Goal: Transaction & Acquisition: Purchase product/service

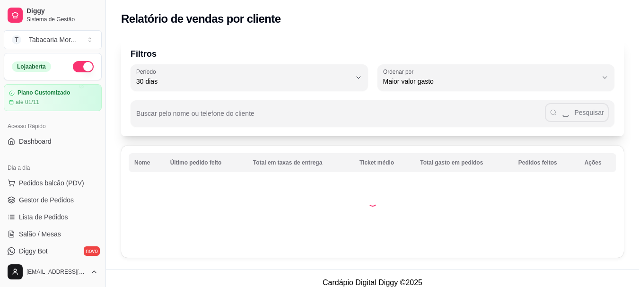
select select "30"
select select "HIGHEST_TOTAL_SPENT_WITH_ORDERS"
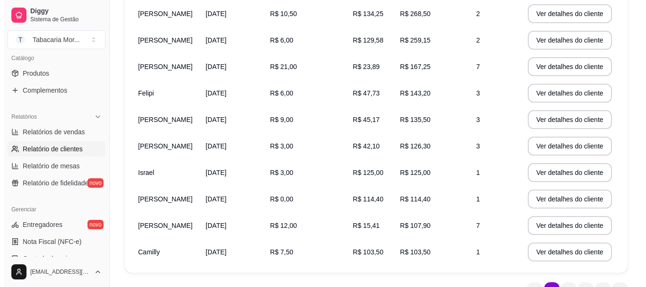
scroll to position [189, 0]
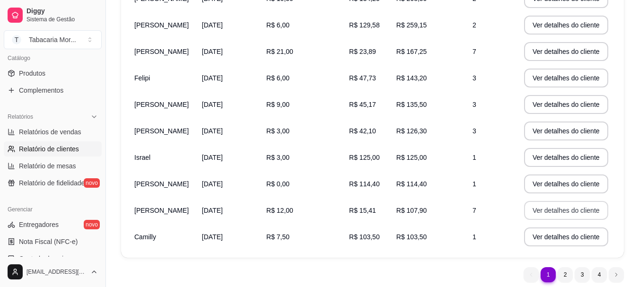
click at [576, 211] on button "Ver detalhes do cliente" at bounding box center [566, 210] width 84 height 19
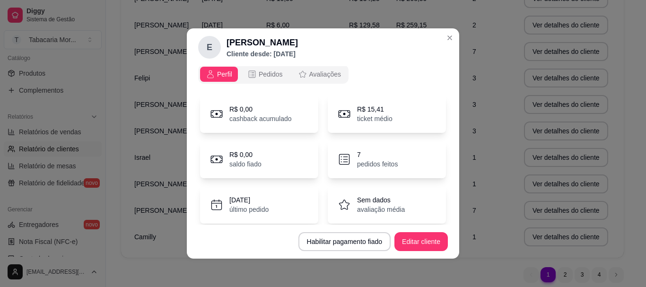
scroll to position [0, 0]
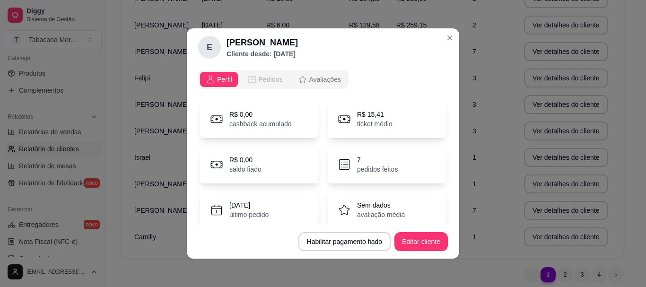
click at [275, 82] on span "Pedidos" at bounding box center [271, 79] width 24 height 9
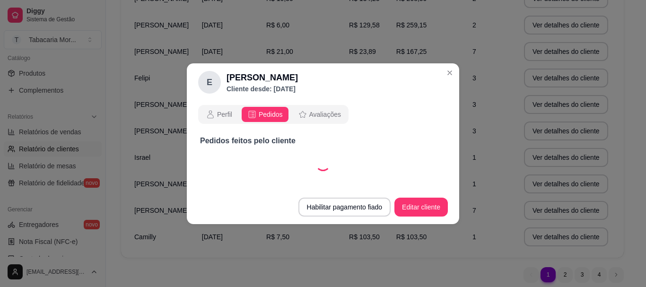
select select "30"
select select "ALL"
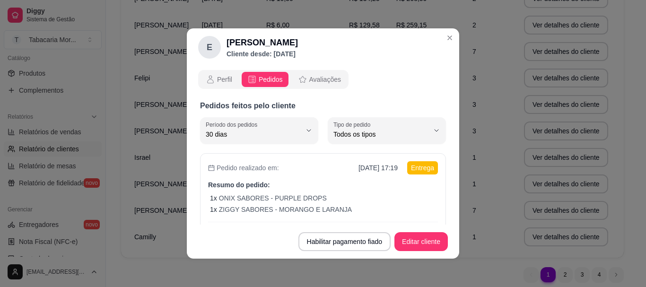
scroll to position [95, 0]
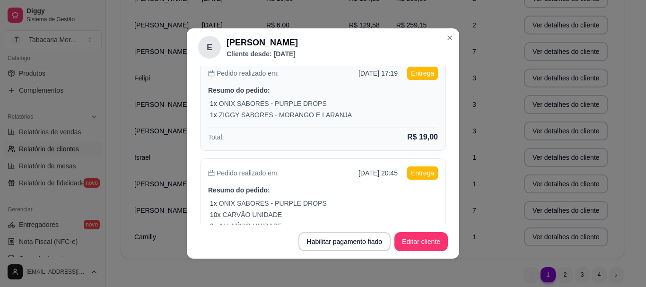
click at [283, 126] on div "Pedido realizado em: [DATE] 17:19 Entrega Resumo do pedido: 1 x ONIX SABORES - …" at bounding box center [323, 105] width 246 height 92
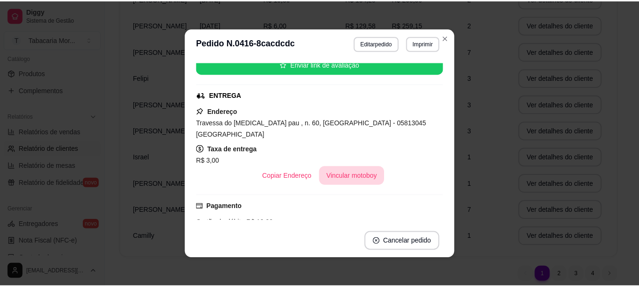
scroll to position [47, 0]
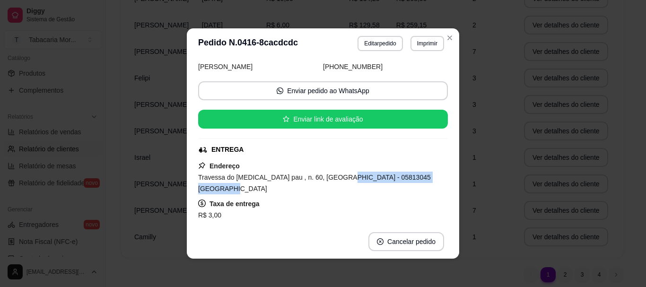
drag, startPoint x: 327, startPoint y: 177, endPoint x: 377, endPoint y: 177, distance: 50.1
click at [437, 174] on div "Horário do pedido [DATE] 17:19 Status do pedido FINALIZADO Nome do cliente [PER…" at bounding box center [323, 141] width 250 height 158
drag, startPoint x: 361, startPoint y: 184, endPoint x: 319, endPoint y: 146, distance: 56.6
click at [319, 146] on div "ENTREGA" at bounding box center [322, 150] width 248 height 10
drag, startPoint x: 329, startPoint y: 177, endPoint x: 431, endPoint y: 173, distance: 101.7
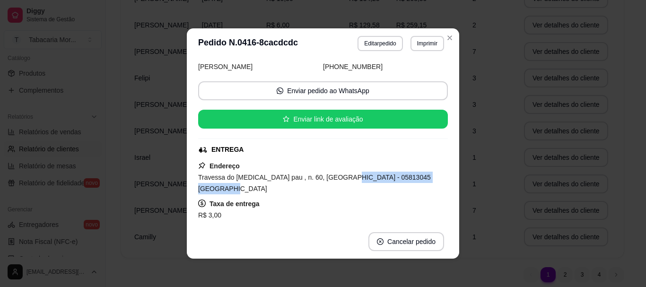
click at [431, 173] on div "Travessa do [MEDICAL_DATA] pau , n. 60, [GEOGRAPHIC_DATA] - 05813045 [GEOGRAPHI…" at bounding box center [323, 183] width 250 height 23
copy span "05813045 Depois do bar do pedro"
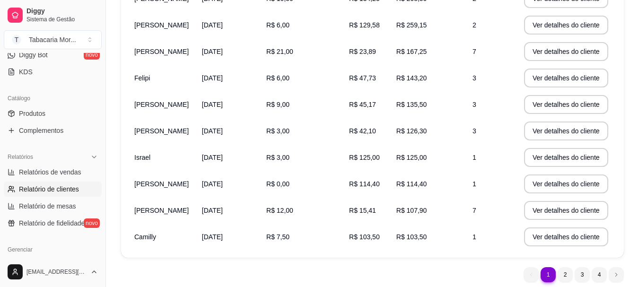
scroll to position [142, 0]
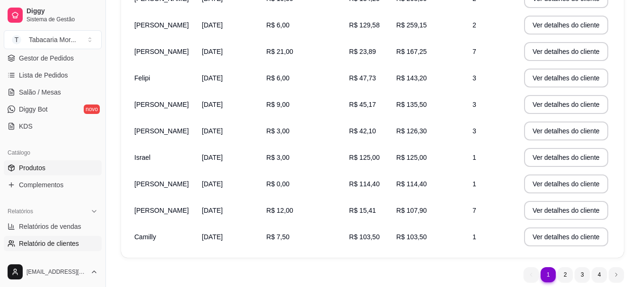
click at [46, 165] on link "Produtos" at bounding box center [53, 167] width 98 height 15
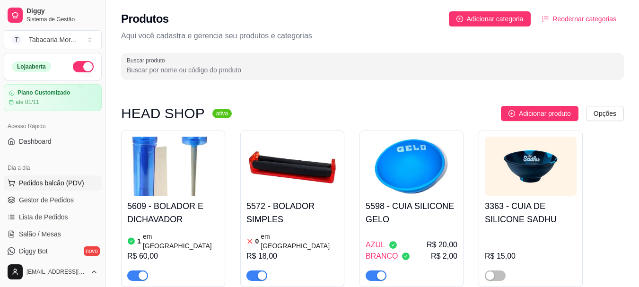
click at [42, 181] on span "Pedidos balcão (PDV)" at bounding box center [51, 182] width 65 height 9
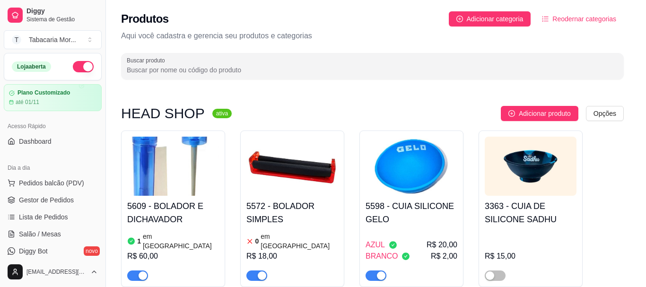
click at [125, 64] on input "Pesquisa" at bounding box center [220, 64] width 388 height 9
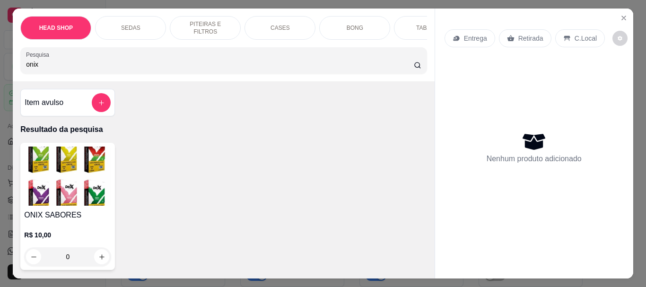
type input "onix"
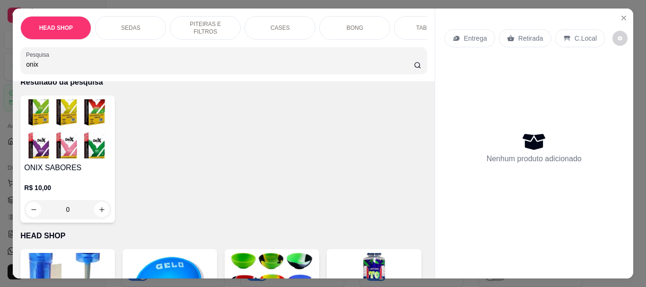
click at [81, 173] on h4 "ONIX SABORES" at bounding box center [67, 167] width 87 height 11
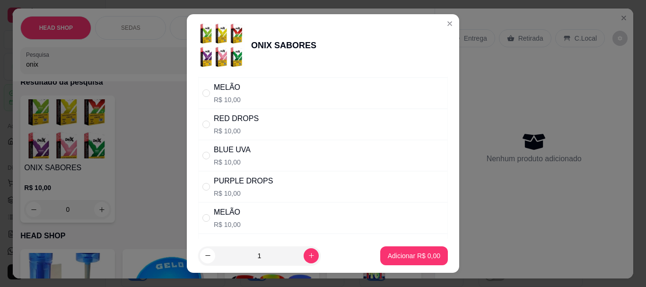
scroll to position [520, 0]
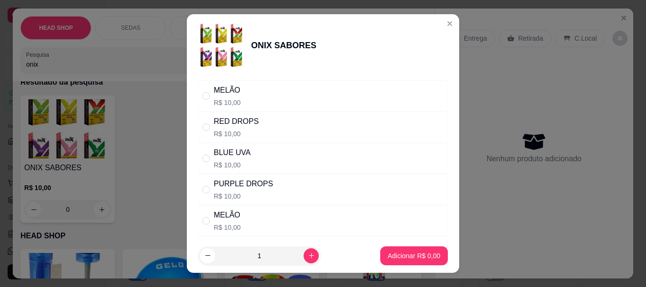
click at [233, 176] on div "PURPLE DROPS R$ 10,00" at bounding box center [323, 189] width 250 height 31
radio input "true"
click at [417, 264] on button "Adicionar R$ 10,00" at bounding box center [411, 255] width 71 height 19
type input "1"
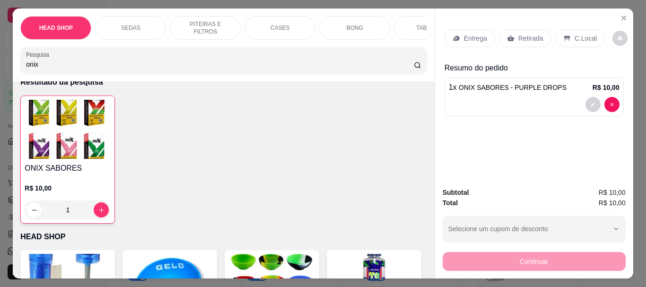
click at [57, 64] on input "onix" at bounding box center [220, 64] width 388 height 9
type input "o"
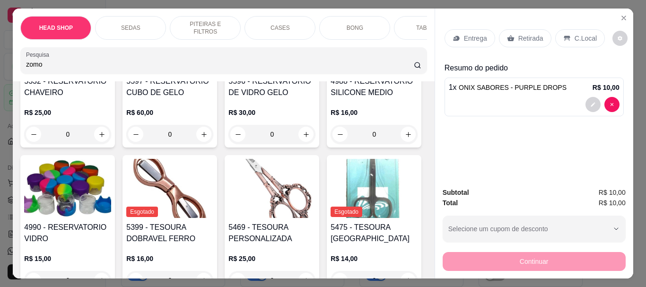
scroll to position [599, 0]
type input "zomo"
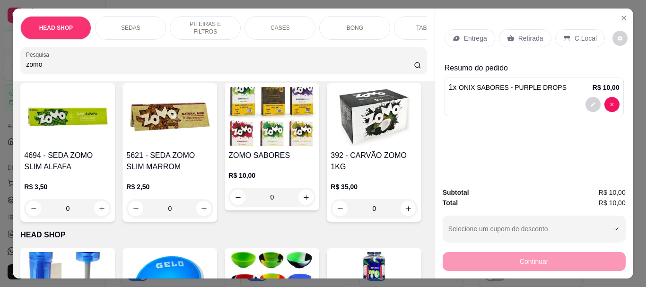
scroll to position [236, 0]
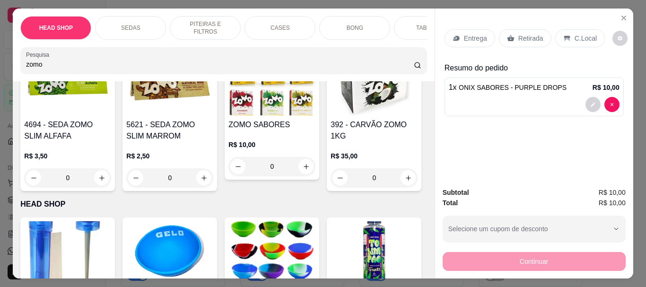
click at [228, 115] on img at bounding box center [271, 85] width 87 height 59
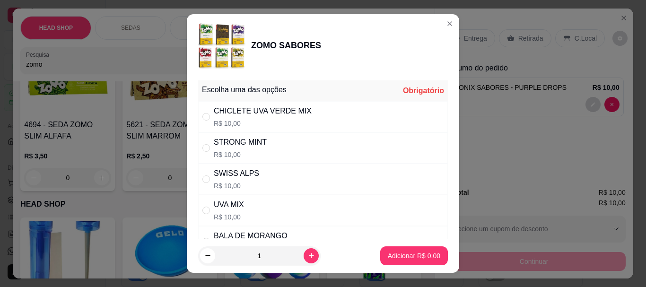
click at [251, 151] on p "R$ 10,00" at bounding box center [240, 154] width 53 height 9
radio input "true"
click at [408, 262] on button "Adicionar R$ 10,00" at bounding box center [411, 255] width 69 height 18
type input "1"
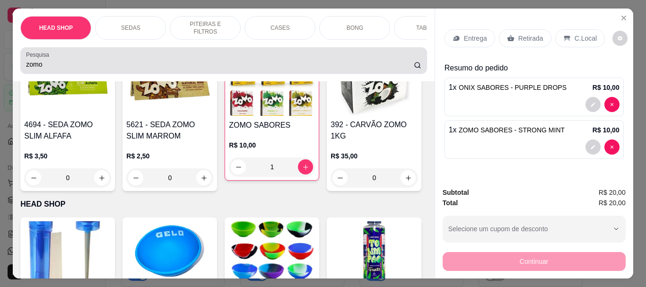
click at [102, 59] on div "zomo" at bounding box center [223, 60] width 395 height 19
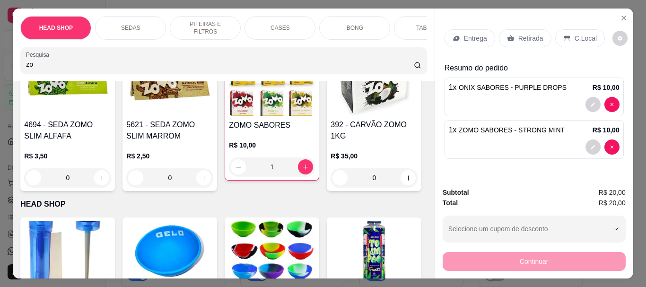
type input "z"
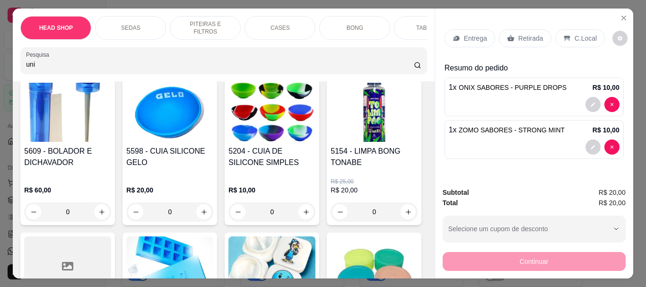
scroll to position [540, 0]
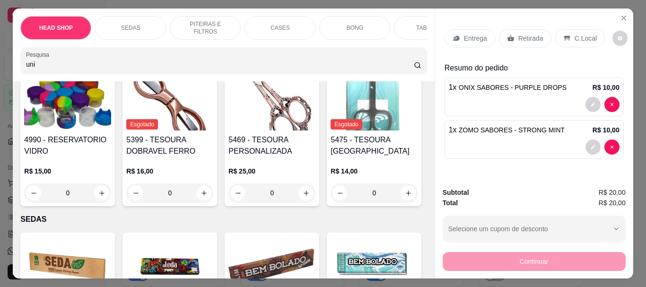
type input "uni"
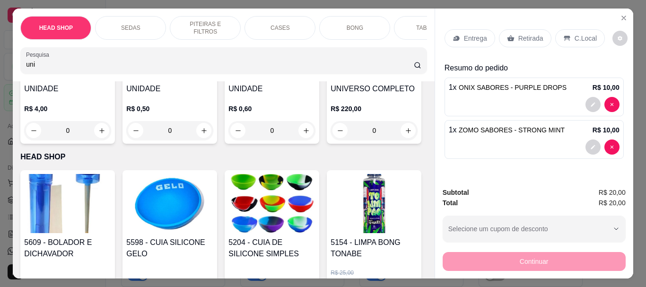
scroll to position [0, 0]
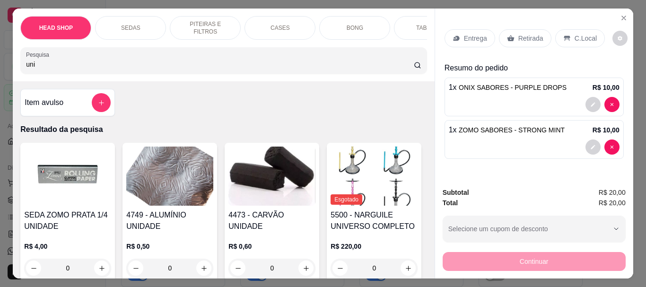
click at [276, 206] on img at bounding box center [271, 176] width 87 height 59
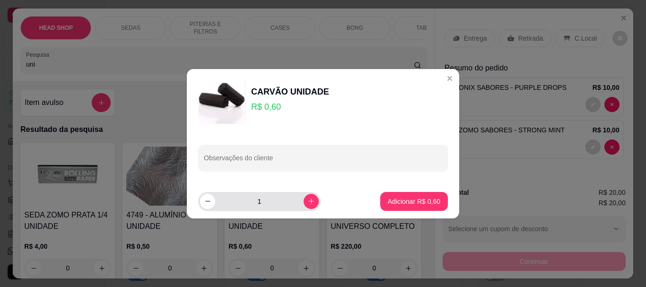
click at [275, 207] on input "1" at bounding box center [259, 201] width 88 height 19
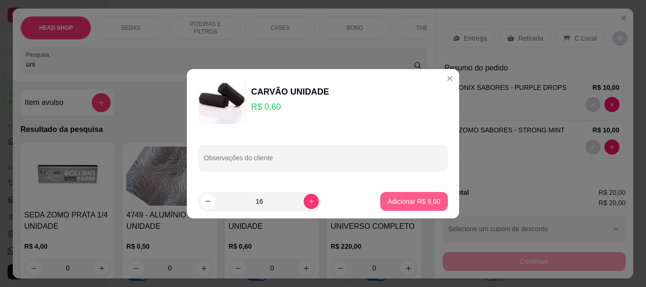
type input "16"
click at [419, 202] on p "Adicionar R$ 9,60" at bounding box center [414, 201] width 52 height 9
type input "16"
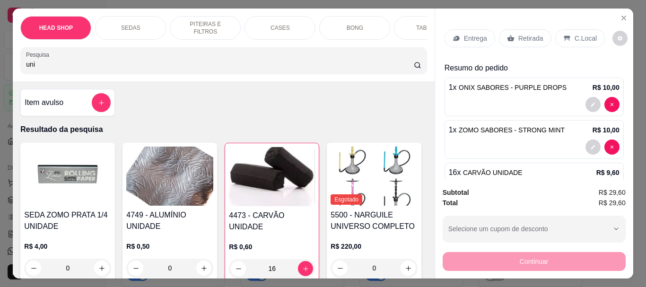
click at [169, 184] on img at bounding box center [169, 176] width 87 height 59
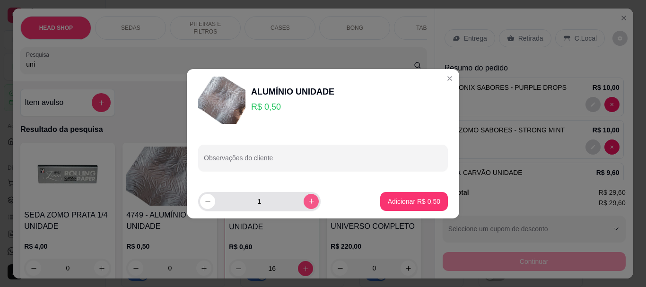
click at [308, 202] on icon "increase-product-quantity" at bounding box center [311, 201] width 7 height 7
click at [309, 201] on icon "increase-product-quantity" at bounding box center [311, 201] width 5 height 5
type input "4"
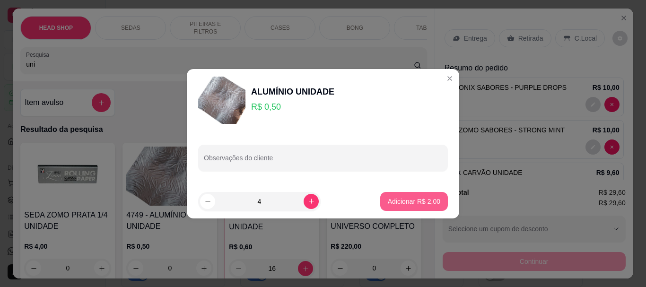
click at [402, 197] on p "Adicionar R$ 2,00" at bounding box center [414, 201] width 52 height 9
type input "4"
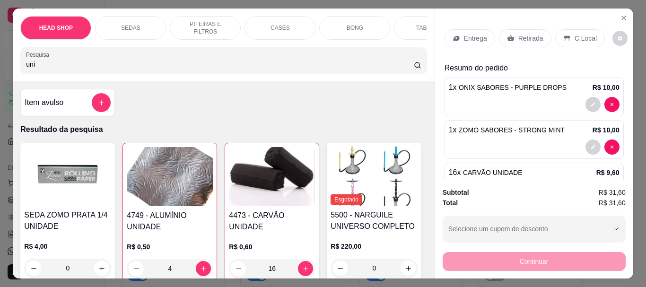
click at [467, 34] on p "Entrega" at bounding box center [475, 38] width 23 height 9
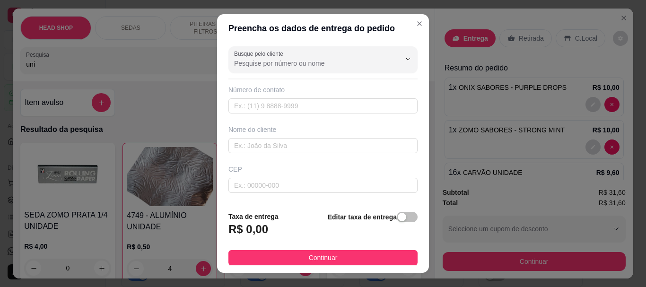
drag, startPoint x: 285, startPoint y: 104, endPoint x: 252, endPoint y: 126, distance: 40.0
click at [252, 126] on div "Nome do cliente" at bounding box center [322, 129] width 189 height 9
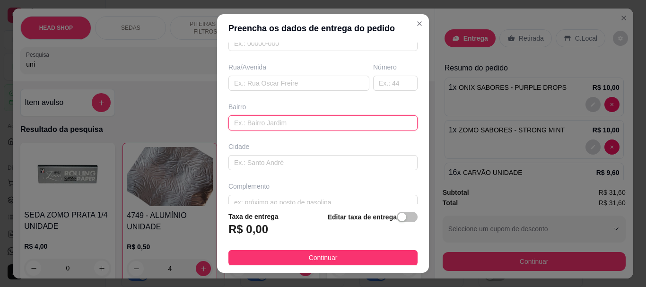
paste input "05813045 Depois do bar do pedro"
type input "0"
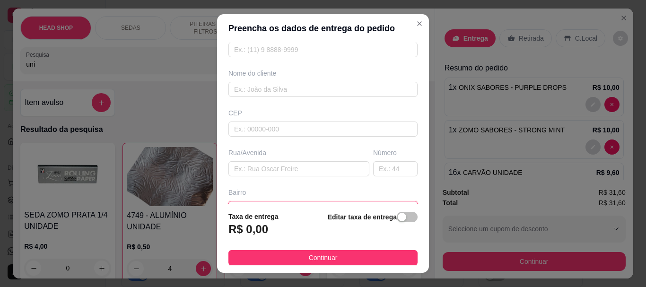
scroll to position [66, 0]
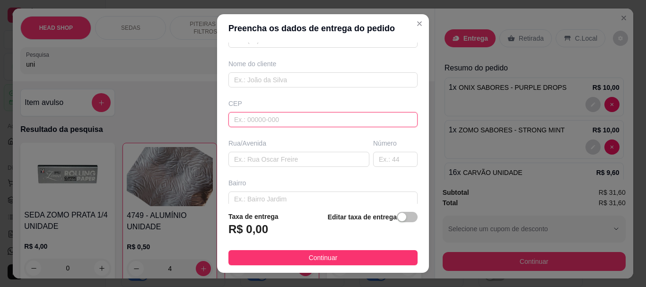
paste input "05813045"
type input "05813045"
type input "Rua Um"
type input "[GEOGRAPHIC_DATA]"
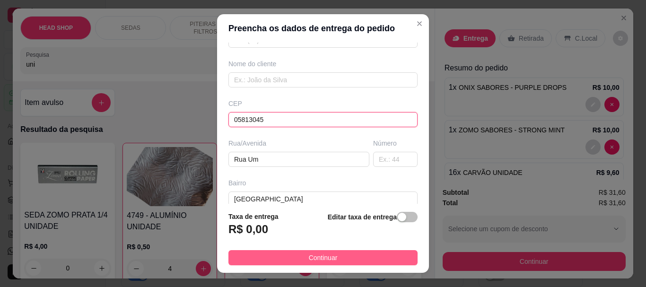
type input "05813045"
click at [309, 255] on span "Continuar" at bounding box center [323, 257] width 29 height 10
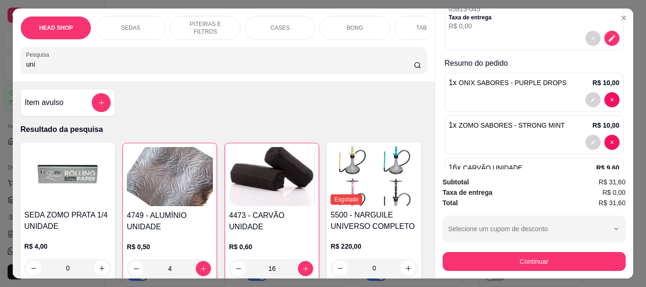
scroll to position [0, 0]
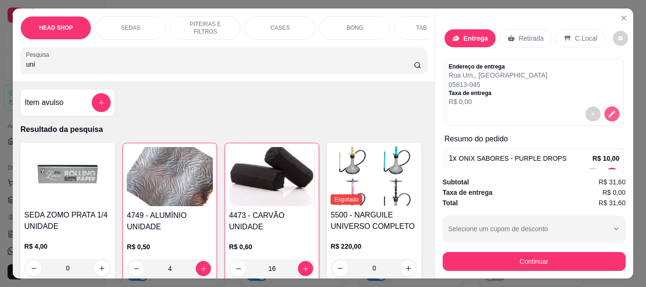
click at [607, 110] on icon "decrease-product-quantity" at bounding box center [611, 114] width 9 height 9
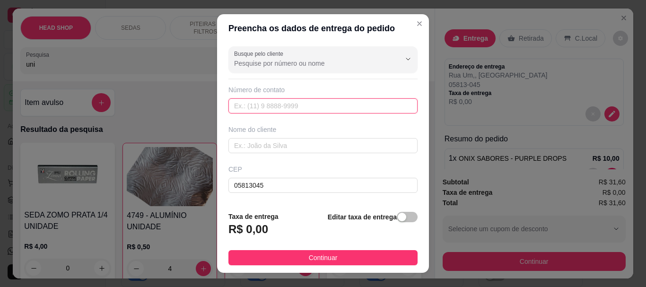
click at [303, 104] on input "text" at bounding box center [322, 105] width 189 height 15
click at [303, 103] on input "text" at bounding box center [322, 105] width 189 height 15
drag, startPoint x: 303, startPoint y: 103, endPoint x: 336, endPoint y: 76, distance: 42.3
click at [336, 76] on div "Busque pelo cliente Número de contato Nome do cliente CEP 05813045 Rua/[GEOGRAP…" at bounding box center [323, 123] width 212 height 161
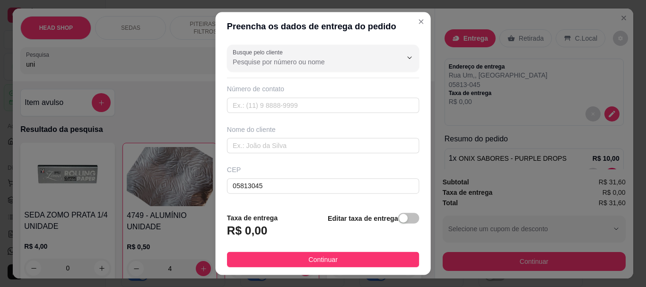
scroll to position [16, 0]
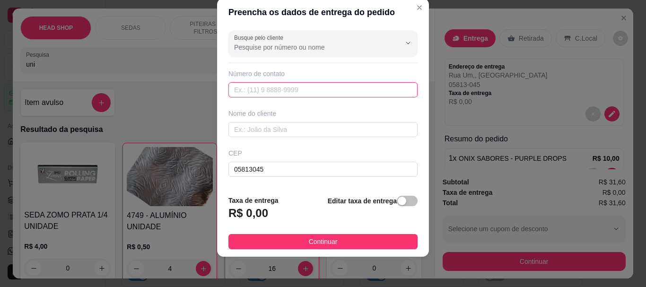
click at [257, 85] on input "text" at bounding box center [322, 89] width 189 height 15
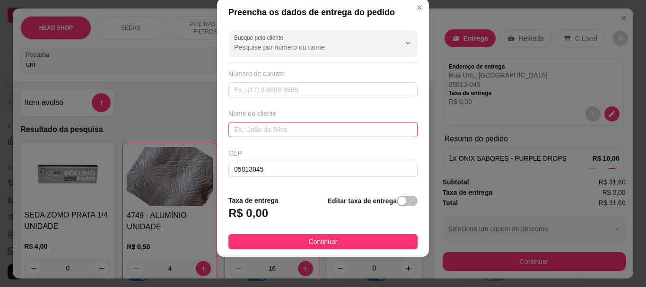
click at [284, 128] on input "text" at bounding box center [322, 129] width 189 height 15
type input "A"
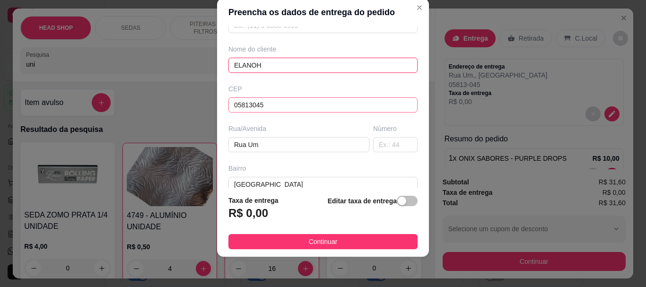
scroll to position [110, 0]
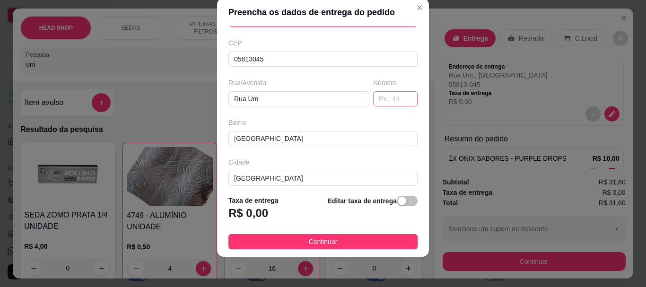
type input "ELANOH"
click at [373, 97] on input "text" at bounding box center [395, 98] width 44 height 15
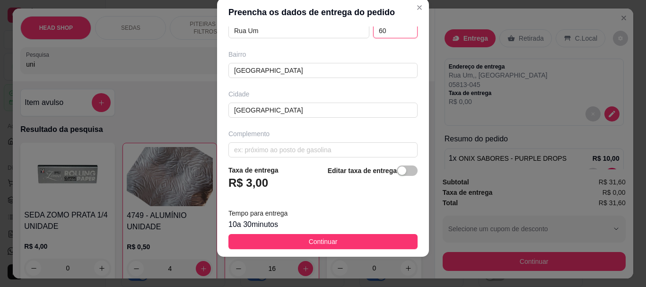
scroll to position [188, 0]
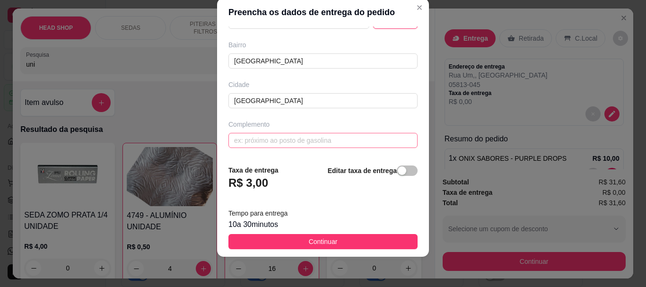
type input "60"
click at [321, 139] on input "text" at bounding box center [322, 140] width 189 height 15
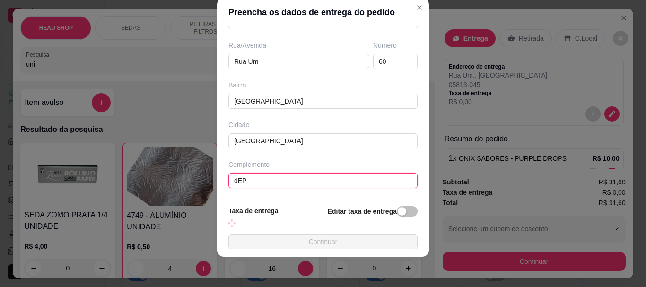
scroll to position [158, 0]
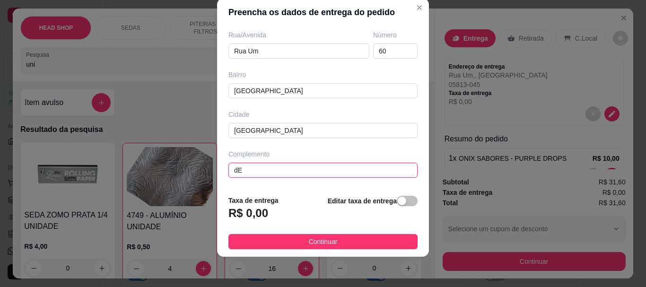
type input "d"
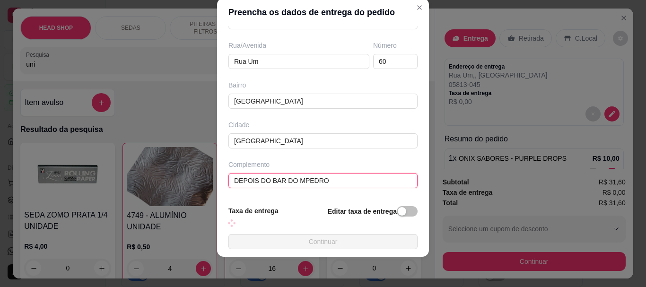
scroll to position [188, 0]
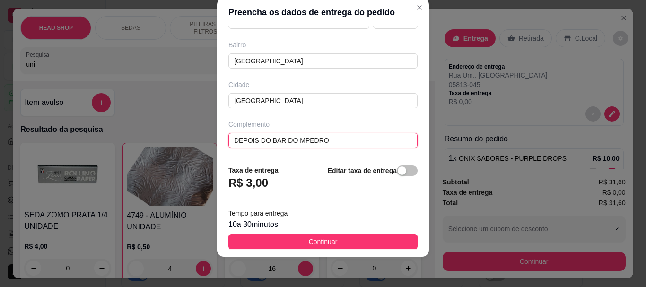
click at [297, 137] on input "DEPOIS DO BAR DO MPEDRO" at bounding box center [322, 140] width 189 height 15
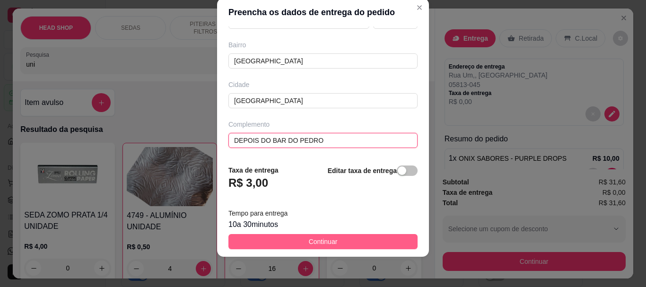
type input "DEPOIS DO BAR DO PEDRO"
click at [342, 246] on button "Continuar" at bounding box center [322, 241] width 189 height 15
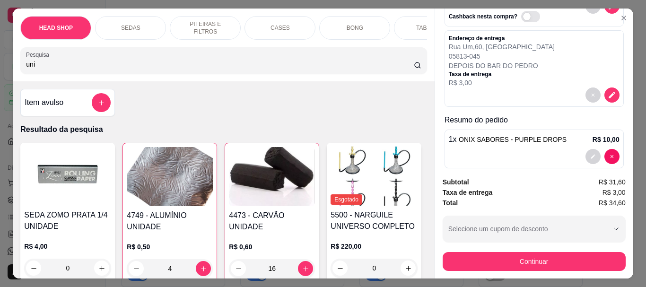
scroll to position [0, 0]
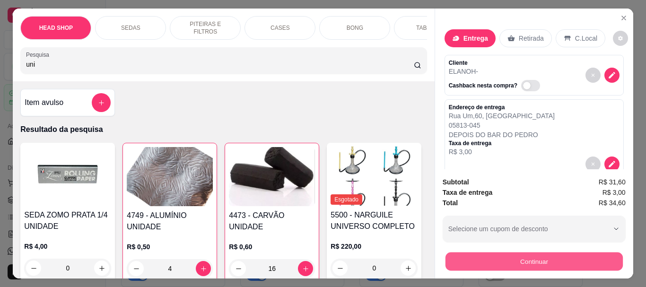
click at [533, 253] on button "Continuar" at bounding box center [533, 261] width 177 height 18
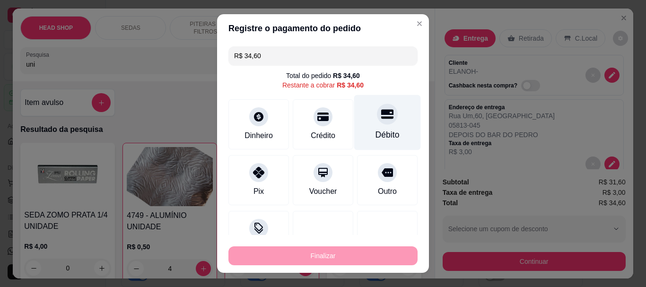
click at [381, 116] on icon at bounding box center [387, 114] width 12 height 12
type input "R$ 0,00"
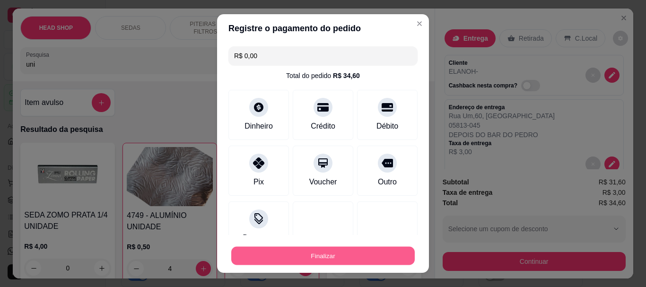
click at [384, 253] on button "Finalizar" at bounding box center [322, 255] width 183 height 18
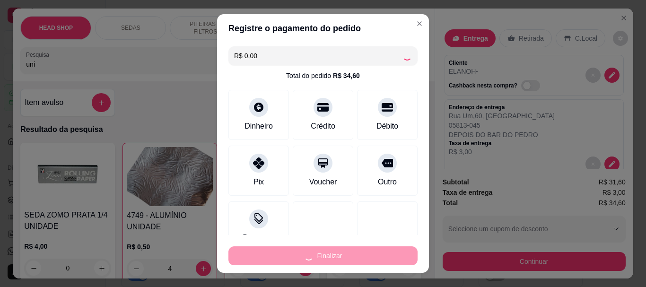
type input "0"
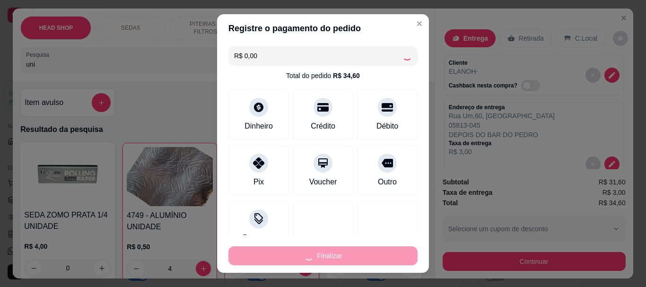
type input "0"
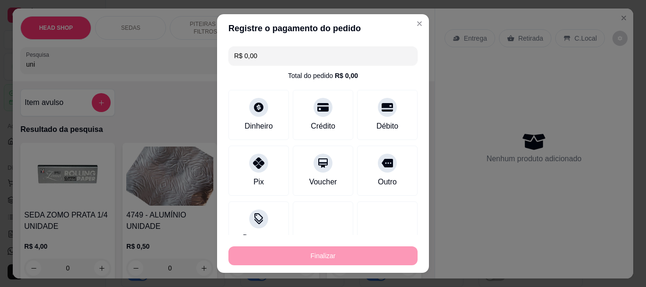
type input "-R$ 34,60"
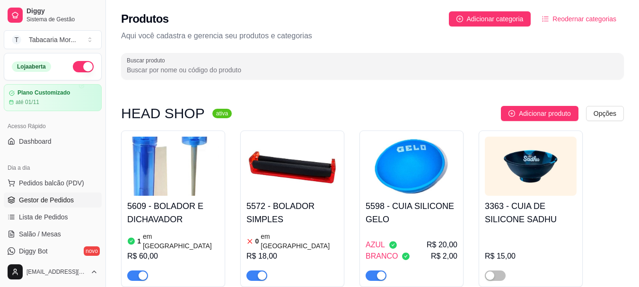
click at [43, 199] on span "Gestor de Pedidos" at bounding box center [46, 199] width 55 height 9
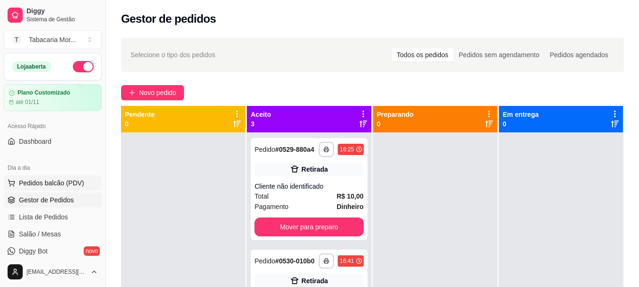
click at [63, 180] on span "Pedidos balcão (PDV)" at bounding box center [51, 182] width 65 height 9
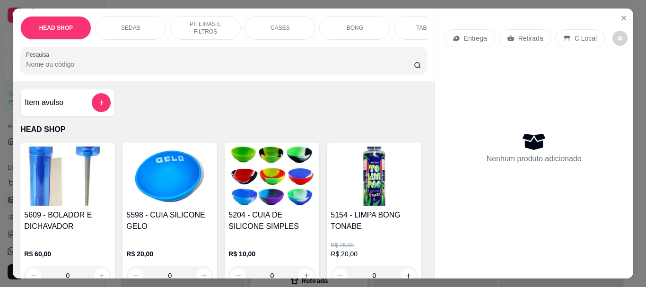
click at [104, 69] on input "Pesquisa" at bounding box center [220, 64] width 388 height 9
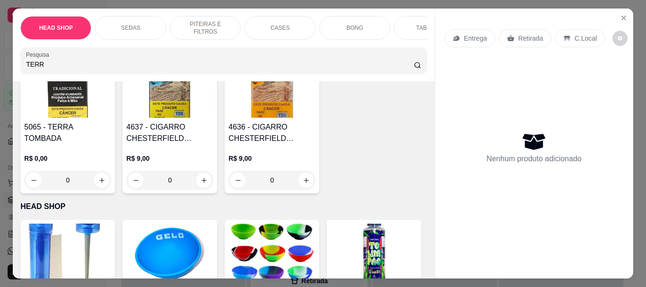
scroll to position [95, 0]
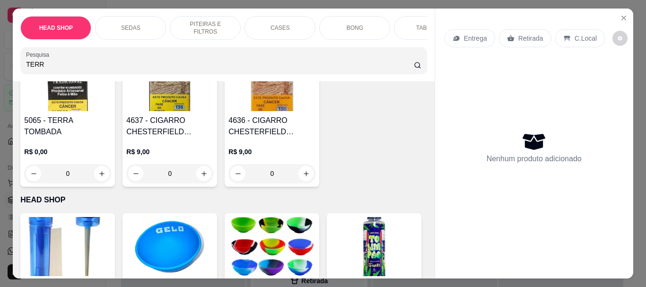
type input "TERR"
click at [85, 147] on p "R$ 0,00" at bounding box center [67, 151] width 87 height 9
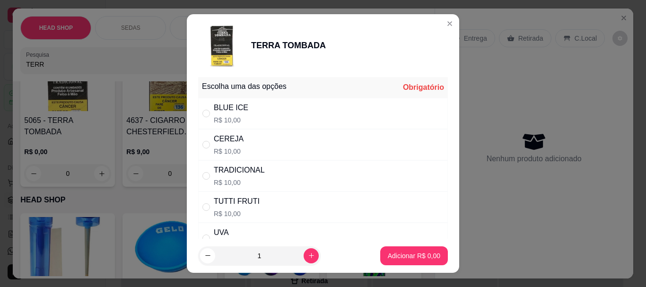
scroll to position [0, 0]
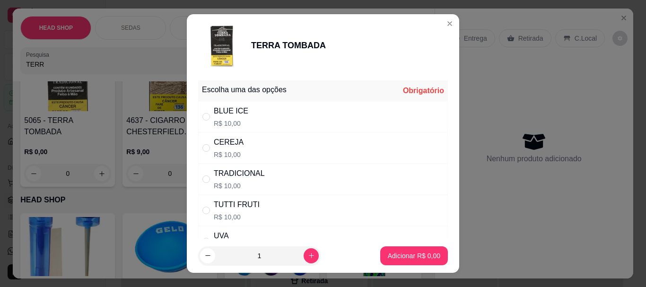
click at [231, 115] on div "BLUE ICE" at bounding box center [231, 110] width 35 height 11
radio input "true"
click at [395, 254] on p "Adicionar R$ 10,00" at bounding box center [412, 255] width 56 height 9
type input "1"
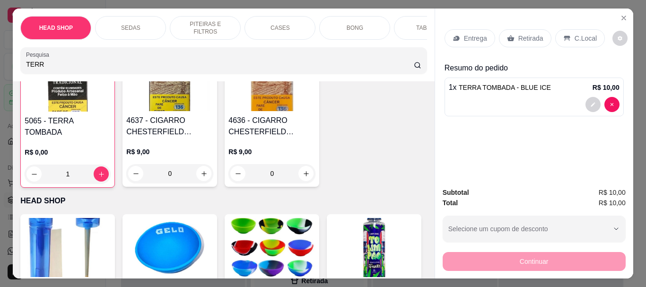
scroll to position [95, 0]
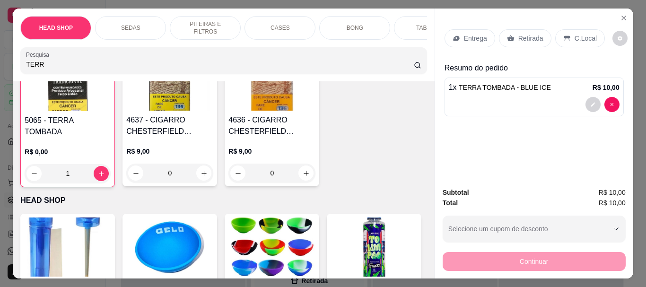
click at [531, 34] on p "Retirada" at bounding box center [530, 38] width 25 height 9
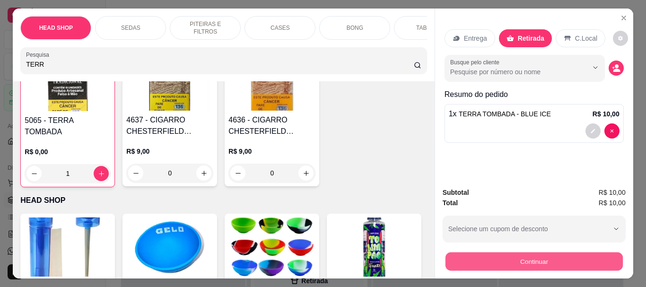
click at [552, 262] on button "Continuar" at bounding box center [533, 261] width 177 height 18
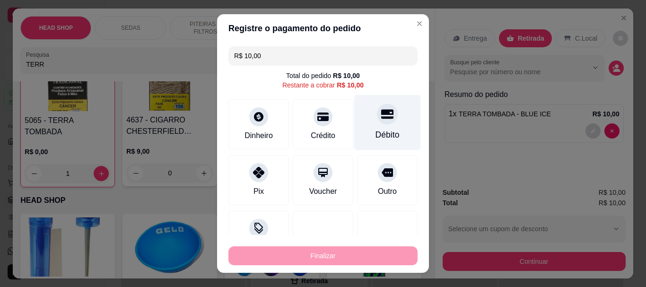
click at [361, 125] on div "Débito" at bounding box center [387, 122] width 67 height 55
type input "R$ 0,00"
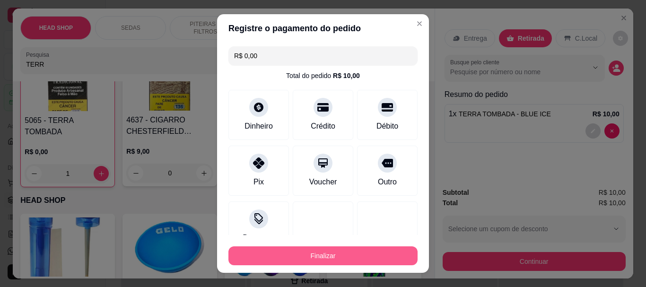
click at [398, 249] on button "Finalizar" at bounding box center [322, 255] width 189 height 19
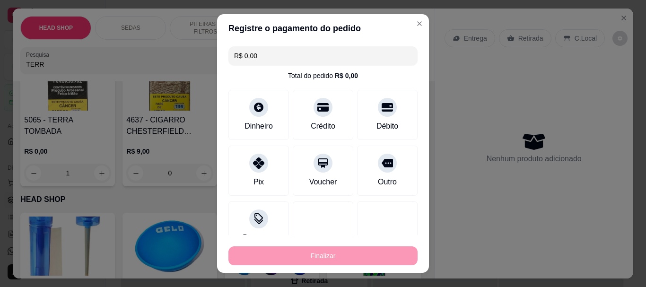
type input "0"
type input "-R$ 10,00"
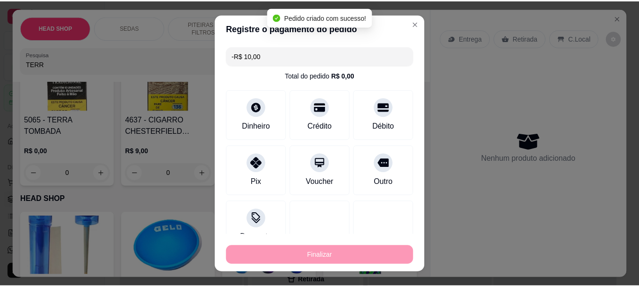
scroll to position [95, 0]
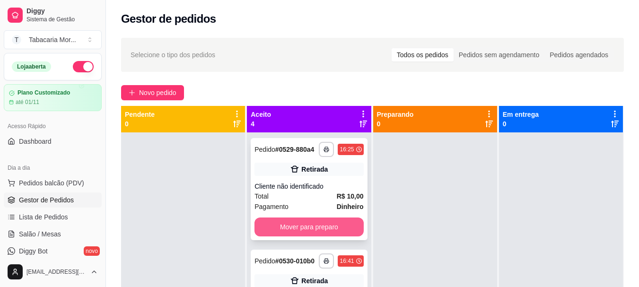
click at [329, 236] on button "Mover para preparo" at bounding box center [308, 226] width 109 height 19
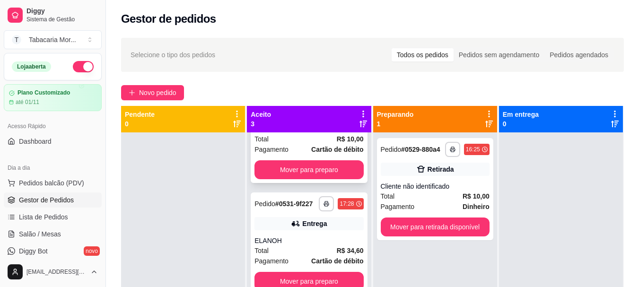
scroll to position [80, 0]
click at [307, 161] on button "Mover para preparo" at bounding box center [308, 170] width 105 height 18
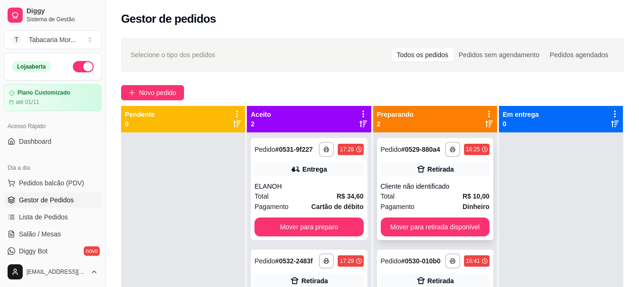
scroll to position [0, 0]
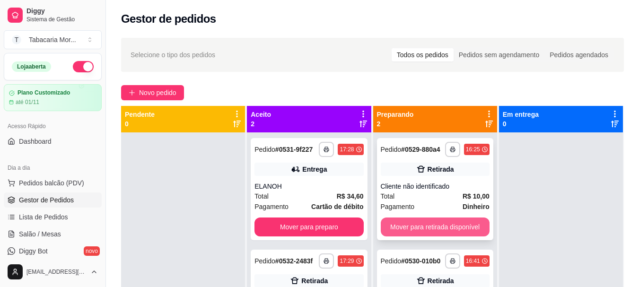
click at [436, 233] on button "Mover para retirada disponível" at bounding box center [434, 226] width 109 height 19
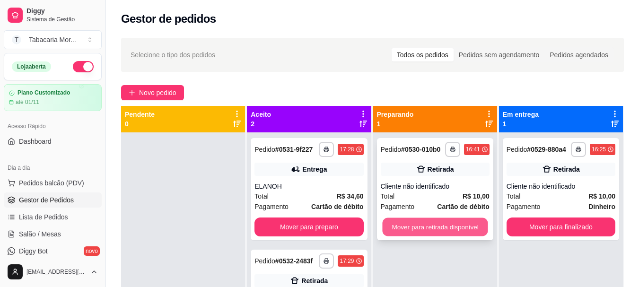
click at [429, 224] on button "Mover para retirada disponível" at bounding box center [434, 227] width 105 height 18
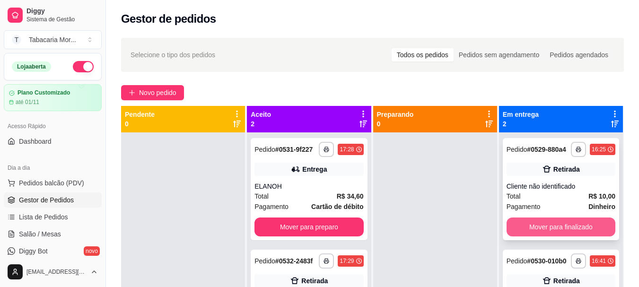
click at [534, 227] on button "Mover para finalizado" at bounding box center [560, 226] width 109 height 19
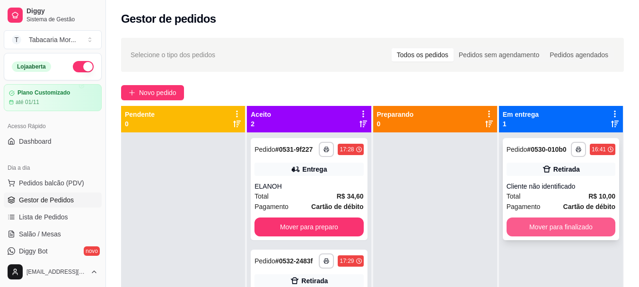
click at [538, 228] on button "Mover para finalizado" at bounding box center [560, 226] width 109 height 19
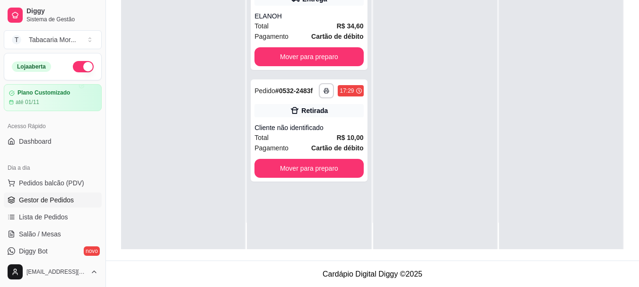
scroll to position [144, 0]
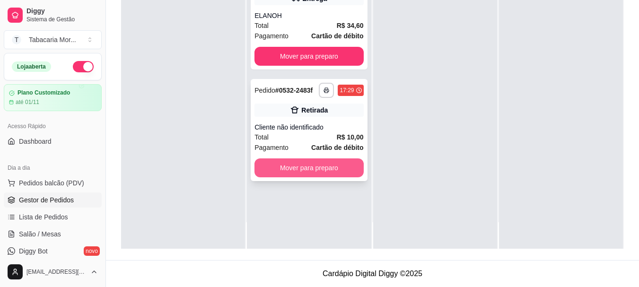
click at [298, 163] on button "Mover para preparo" at bounding box center [308, 167] width 109 height 19
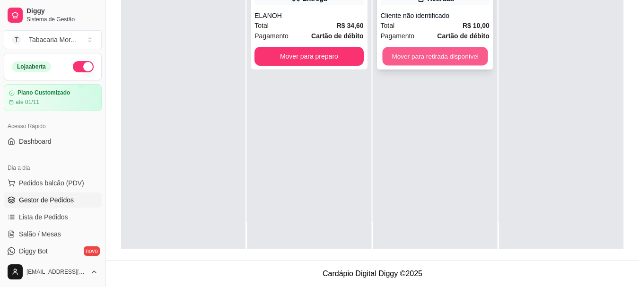
click at [410, 59] on button "Mover para retirada disponível" at bounding box center [434, 56] width 105 height 18
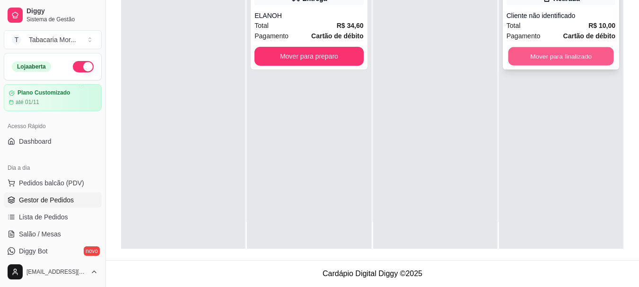
click at [539, 52] on button "Mover para finalizado" at bounding box center [560, 56] width 105 height 18
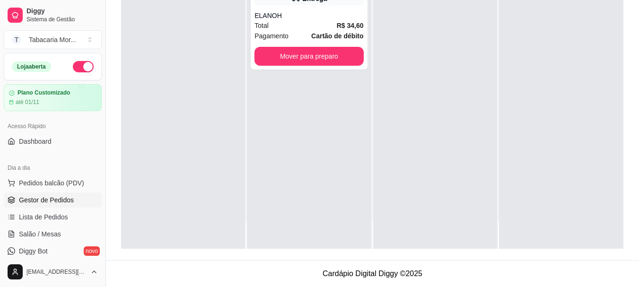
scroll to position [0, 0]
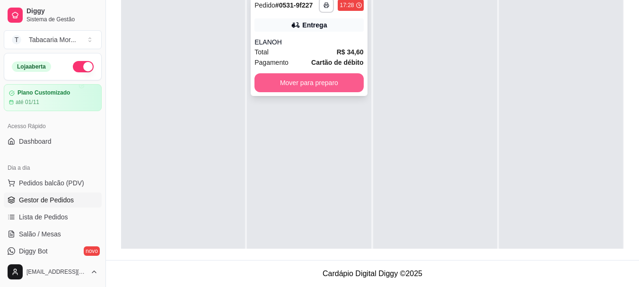
click at [302, 83] on button "Mover para preparo" at bounding box center [308, 82] width 109 height 19
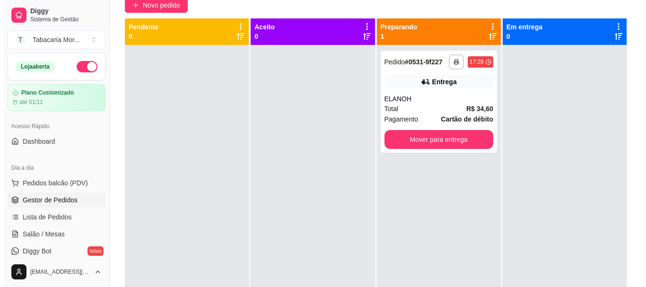
scroll to position [2, 0]
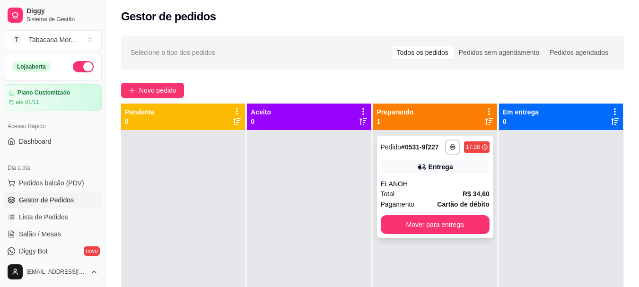
click at [440, 182] on div "ELANOH" at bounding box center [434, 183] width 109 height 9
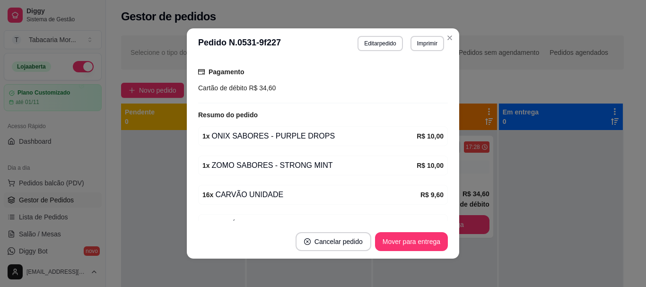
scroll to position [268, 0]
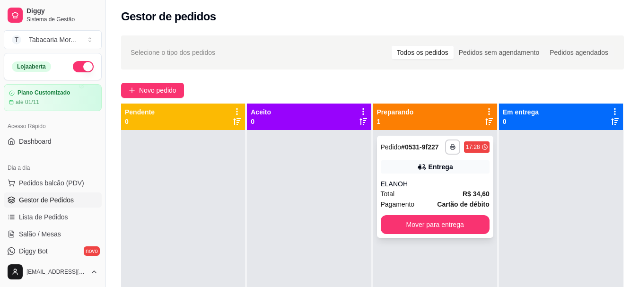
click at [434, 188] on div "ELANOH" at bounding box center [434, 183] width 109 height 9
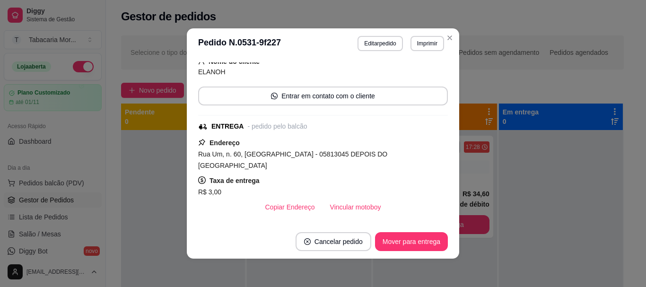
scroll to position [142, 0]
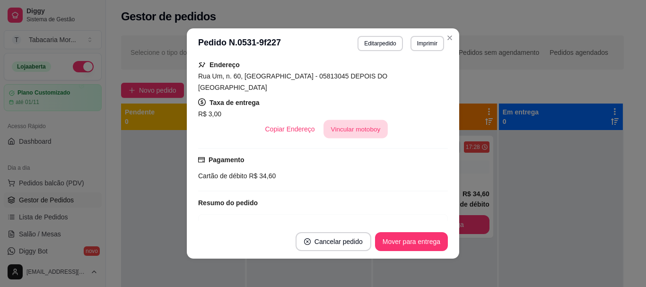
click at [353, 120] on button "Vincular motoboy" at bounding box center [355, 129] width 64 height 18
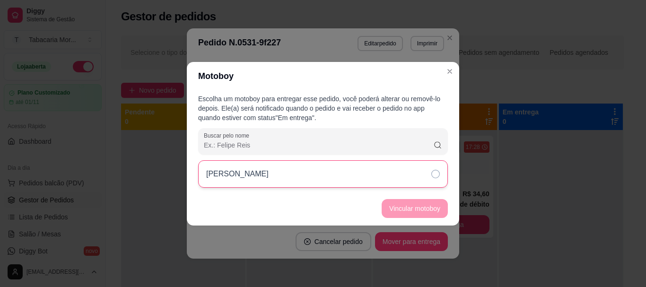
click at [417, 171] on div "[PERSON_NAME]" at bounding box center [323, 173] width 250 height 27
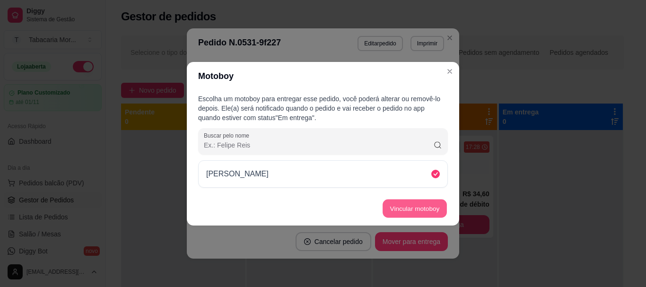
click at [416, 208] on button "Vincular motoboy" at bounding box center [414, 208] width 64 height 18
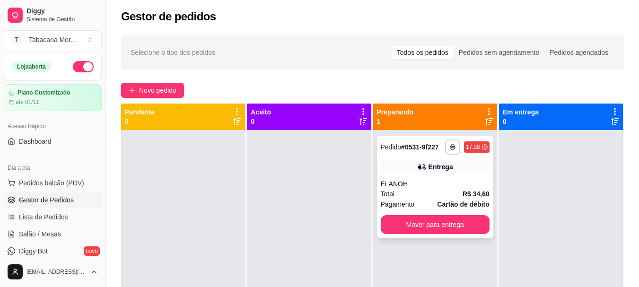
click at [423, 191] on div "Total R$ 34,60" at bounding box center [434, 194] width 109 height 10
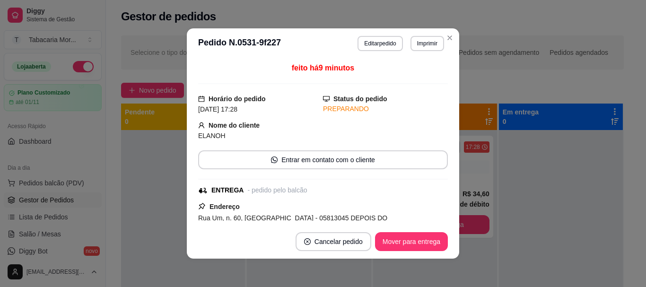
scroll to position [189, 0]
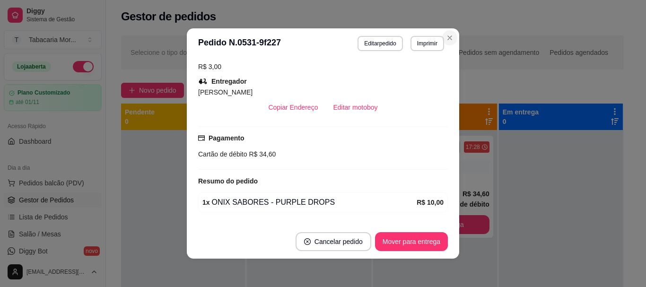
click at [428, 35] on section "**********" at bounding box center [323, 143] width 272 height 230
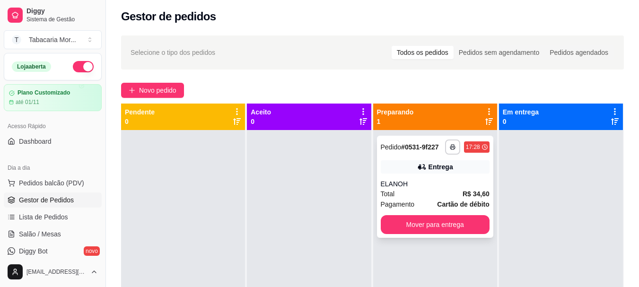
click at [417, 170] on icon at bounding box center [421, 166] width 9 height 9
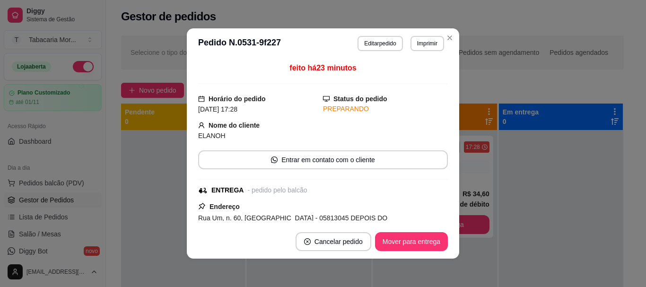
scroll to position [47, 0]
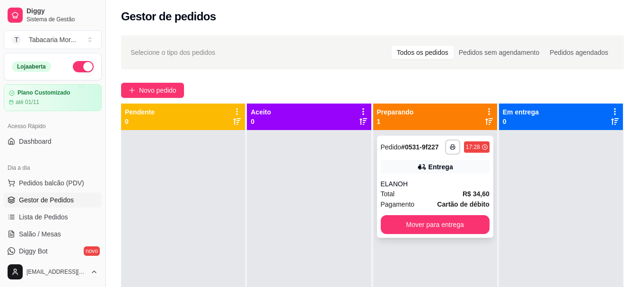
click at [420, 178] on div "**********" at bounding box center [435, 187] width 116 height 102
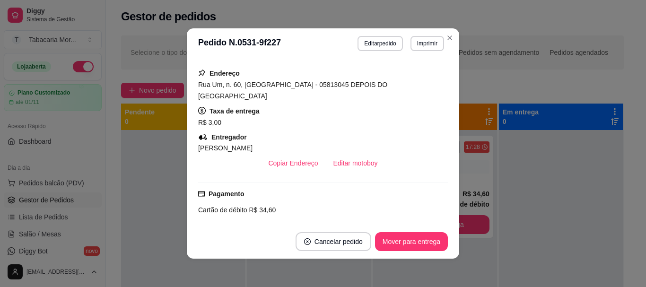
scroll to position [142, 0]
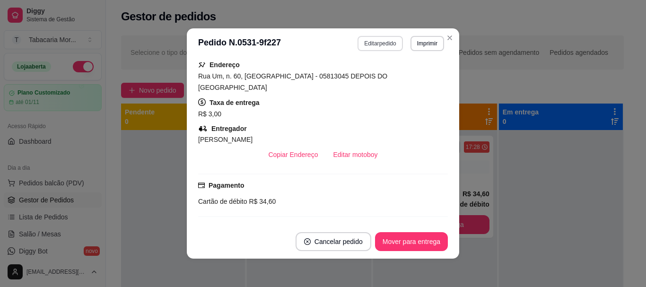
click at [378, 45] on button "Editar pedido" at bounding box center [379, 43] width 45 height 15
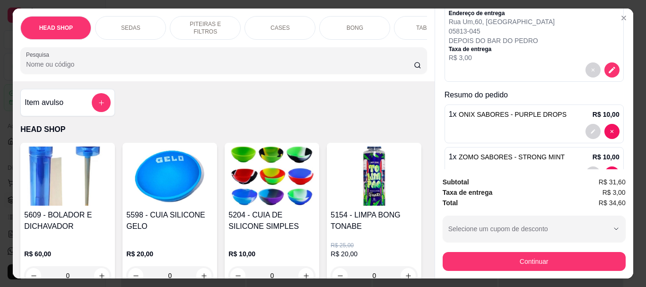
scroll to position [95, 0]
click at [605, 66] on button "decrease-product-quantity" at bounding box center [611, 69] width 15 height 15
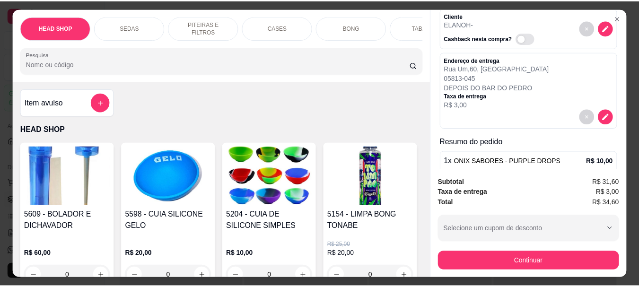
scroll to position [0, 0]
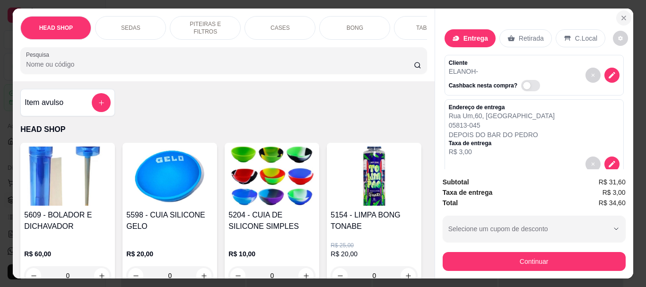
click at [621, 17] on icon "Close" at bounding box center [624, 18] width 8 height 8
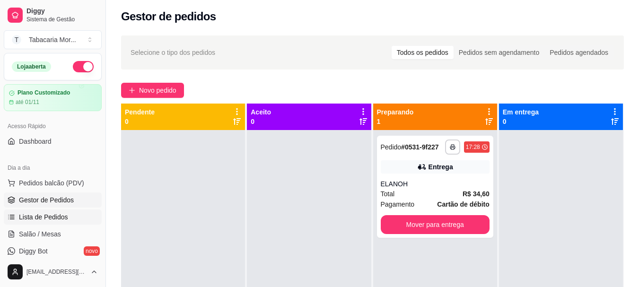
click at [41, 216] on span "Lista de Pedidos" at bounding box center [43, 216] width 49 height 9
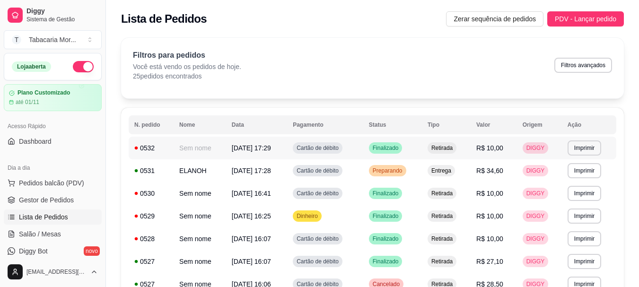
click at [267, 146] on span "[DATE] 17:29" at bounding box center [251, 148] width 39 height 8
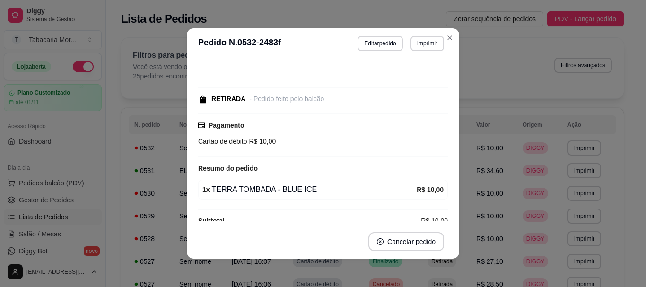
scroll to position [45, 0]
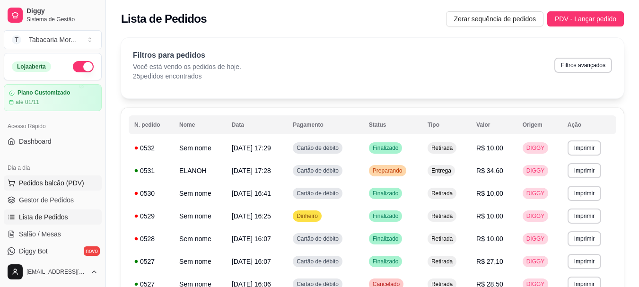
click at [50, 178] on span "Pedidos balcão (PDV)" at bounding box center [51, 182] width 65 height 9
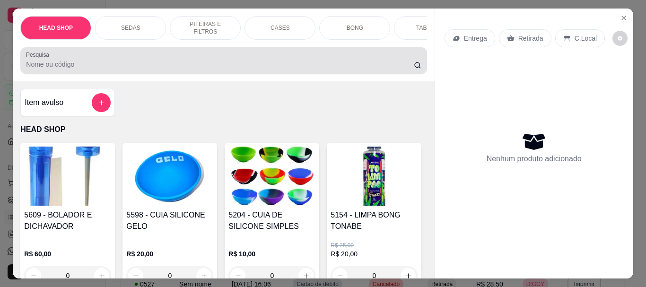
click at [113, 68] on input "Pesquisa" at bounding box center [220, 64] width 388 height 9
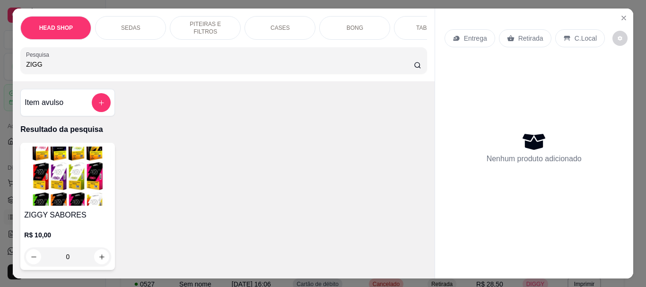
type input "ZIGG"
click at [92, 179] on img at bounding box center [67, 176] width 87 height 59
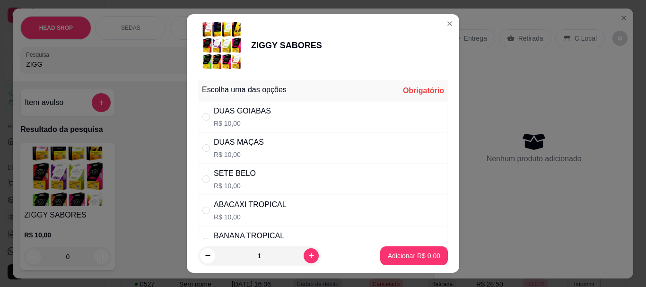
click at [245, 176] on div "SETE BELO" at bounding box center [235, 173] width 42 height 11
radio input "true"
click at [403, 261] on button "Adicionar R$ 10,00" at bounding box center [411, 255] width 71 height 19
type input "1"
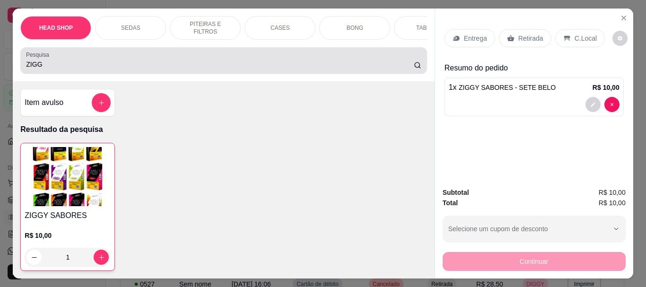
click at [89, 67] on input "ZIGG" at bounding box center [220, 64] width 388 height 9
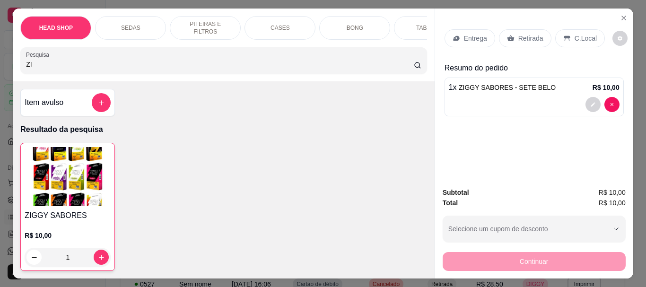
type input "Z"
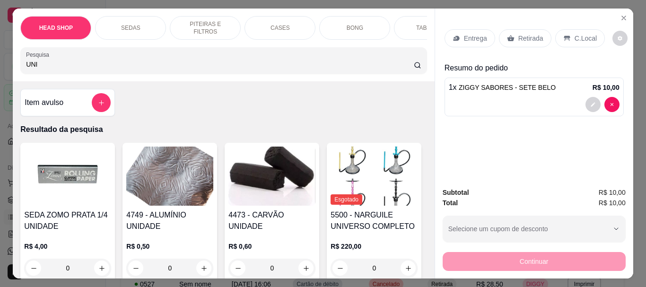
type input "UNI"
click at [282, 196] on img at bounding box center [271, 176] width 87 height 59
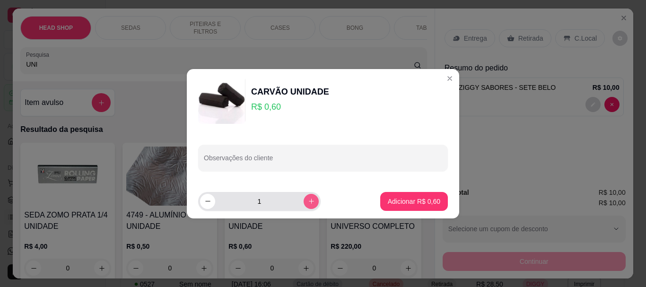
click at [308, 200] on button "increase-product-quantity" at bounding box center [310, 201] width 15 height 15
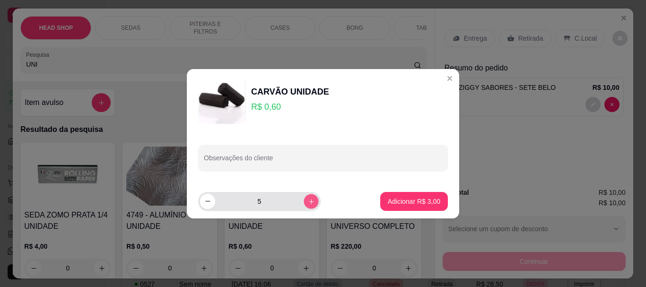
type input "6"
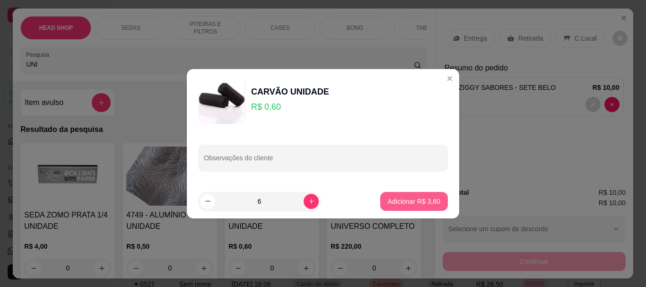
click at [432, 208] on button "Adicionar R$ 3,60" at bounding box center [414, 201] width 68 height 19
type input "6"
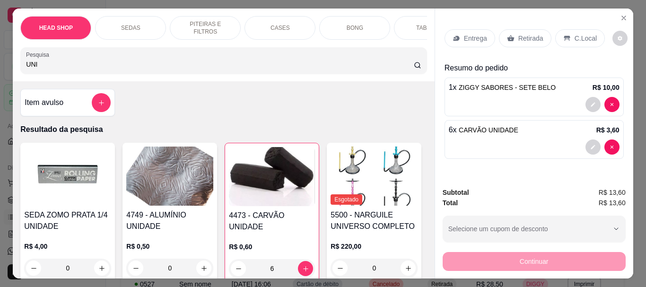
drag, startPoint x: 523, startPoint y: 35, endPoint x: 518, endPoint y: 267, distance: 232.1
click at [523, 35] on p "Retirada" at bounding box center [530, 38] width 25 height 9
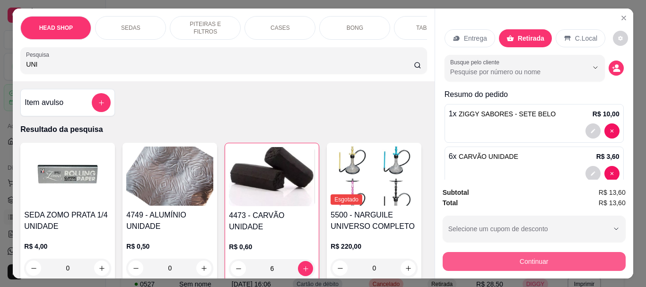
click at [487, 252] on button "Continuar" at bounding box center [533, 261] width 183 height 19
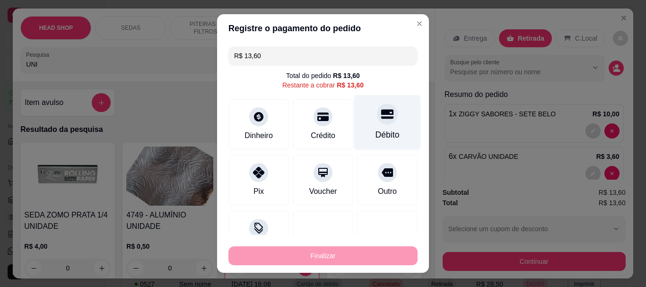
click at [381, 118] on icon at bounding box center [387, 114] width 12 height 9
type input "R$ 0,00"
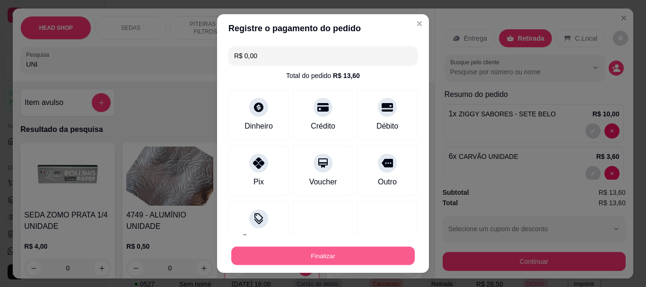
click at [366, 256] on button "Finalizar" at bounding box center [322, 255] width 183 height 18
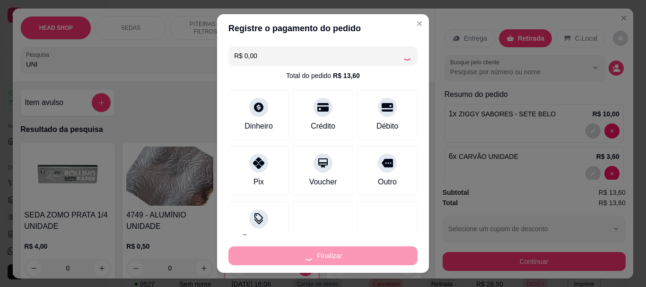
type input "0"
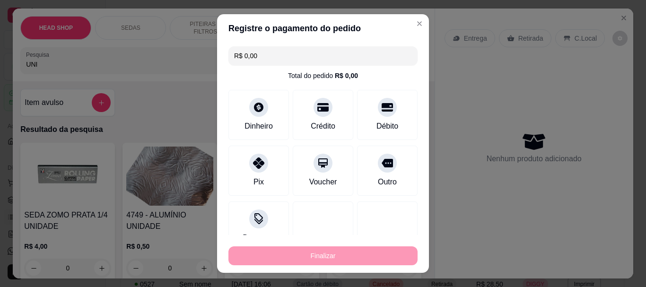
type input "-R$ 13,60"
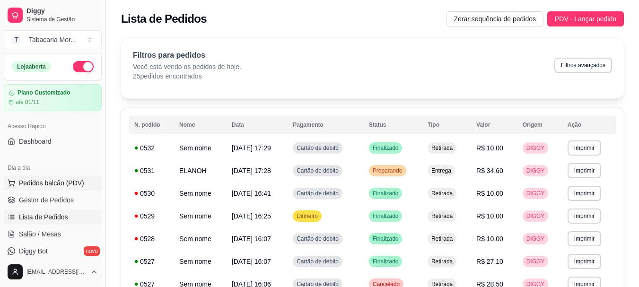
click at [52, 186] on span "Pedidos balcão (PDV)" at bounding box center [51, 182] width 65 height 9
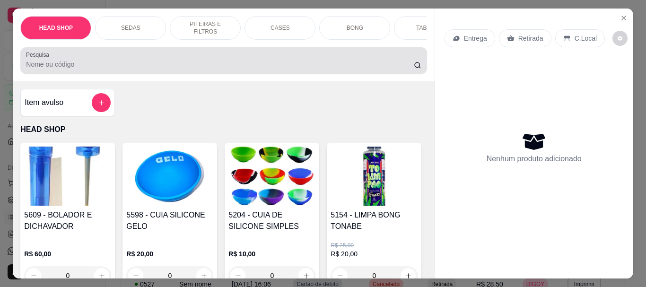
click at [89, 69] on input "Pesquisa" at bounding box center [220, 64] width 388 height 9
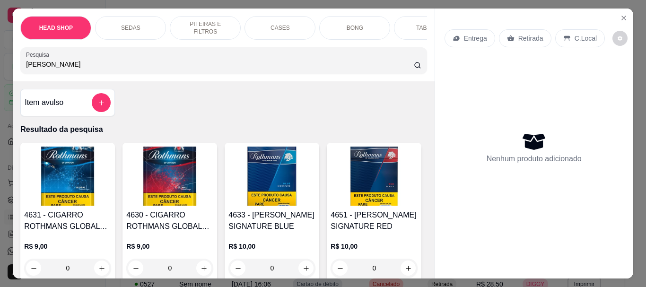
type input "[PERSON_NAME]"
click at [243, 189] on img at bounding box center [271, 176] width 87 height 59
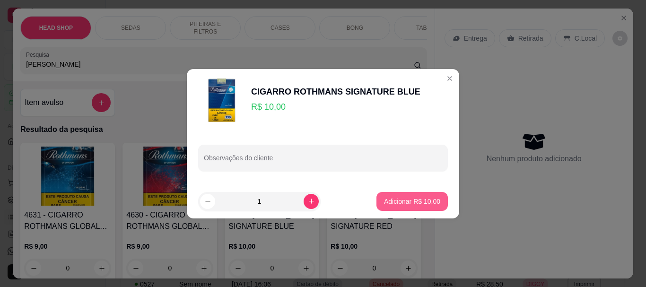
click at [394, 201] on p "Adicionar R$ 10,00" at bounding box center [412, 201] width 56 height 9
type input "1"
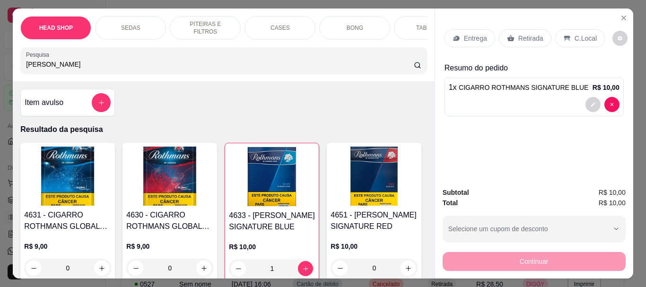
click at [521, 35] on p "Retirada" at bounding box center [530, 38] width 25 height 9
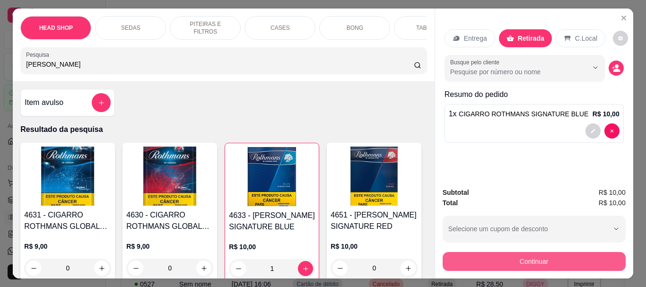
click at [505, 256] on button "Continuar" at bounding box center [533, 261] width 183 height 19
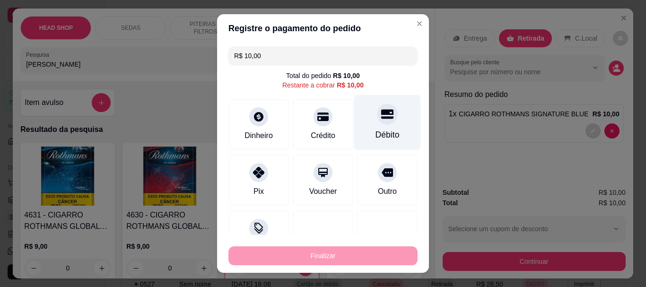
click at [377, 114] on div at bounding box center [387, 114] width 21 height 21
type input "R$ 0,00"
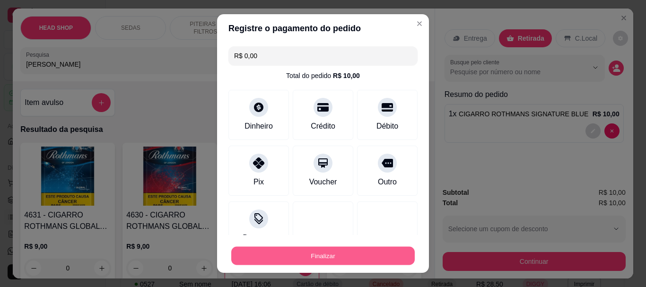
click at [382, 249] on button "Finalizar" at bounding box center [322, 255] width 183 height 18
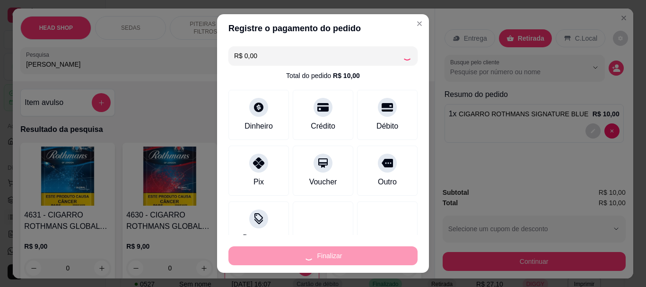
type input "0"
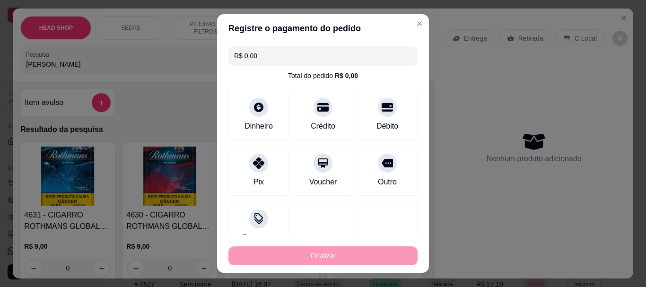
type input "-R$ 10,00"
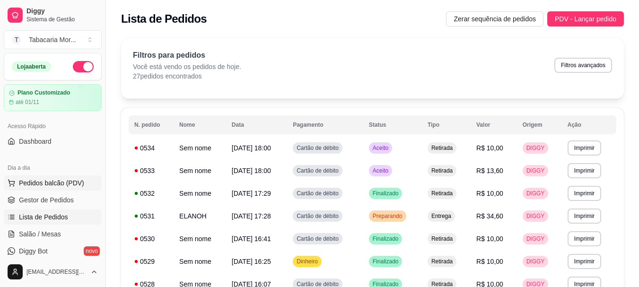
click at [42, 180] on span "Pedidos balcão (PDV)" at bounding box center [51, 182] width 65 height 9
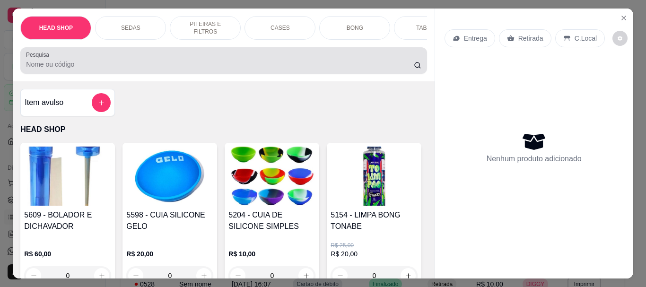
click at [78, 68] on input "Pesquisa" at bounding box center [220, 64] width 388 height 9
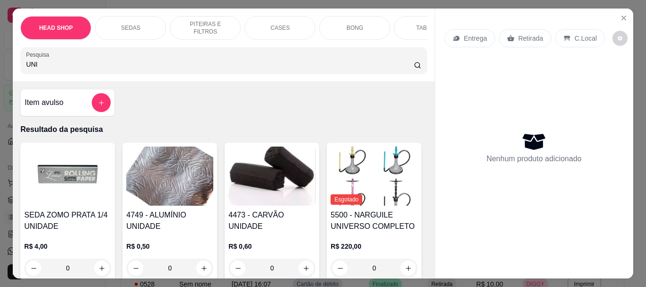
type input "UNI"
click at [245, 175] on img at bounding box center [271, 176] width 87 height 59
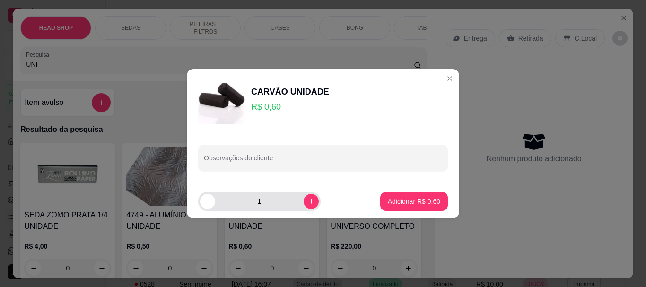
click at [284, 203] on input "1" at bounding box center [259, 201] width 88 height 19
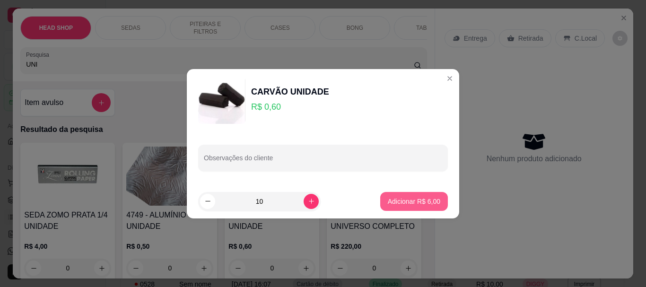
type input "10"
click at [425, 204] on p "Adicionar R$ 6,00" at bounding box center [414, 201] width 52 height 9
type input "10"
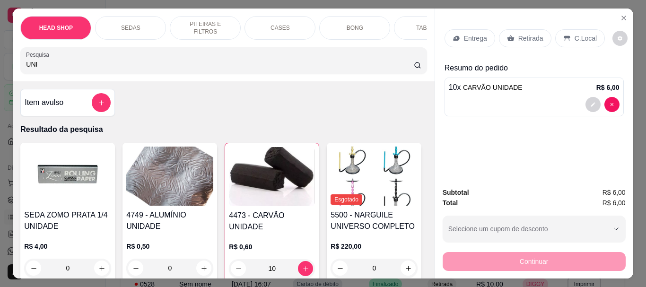
click at [519, 35] on p "Retirada" at bounding box center [530, 38] width 25 height 9
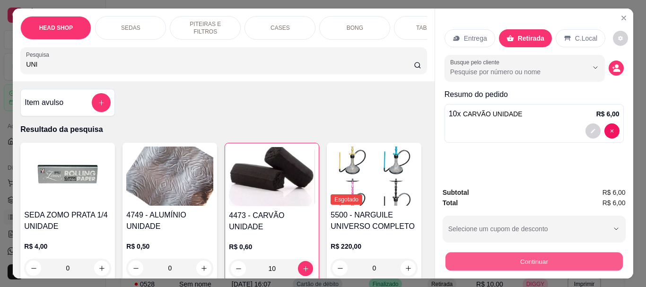
click at [483, 261] on button "Continuar" at bounding box center [533, 261] width 177 height 18
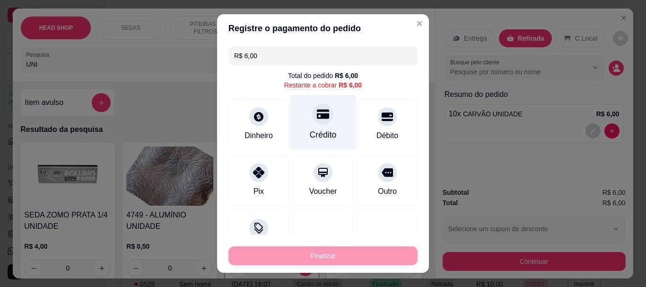
click at [316, 124] on div at bounding box center [322, 114] width 21 height 21
type input "R$ 0,00"
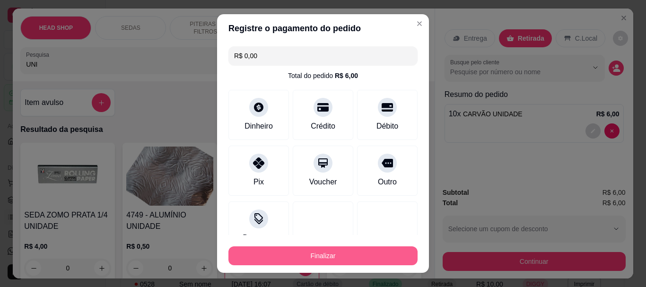
click at [370, 256] on button "Finalizar" at bounding box center [322, 255] width 189 height 19
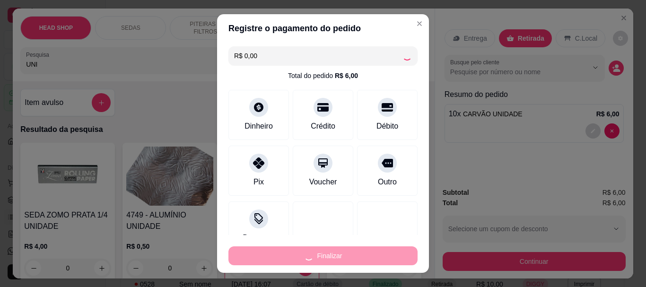
type input "0"
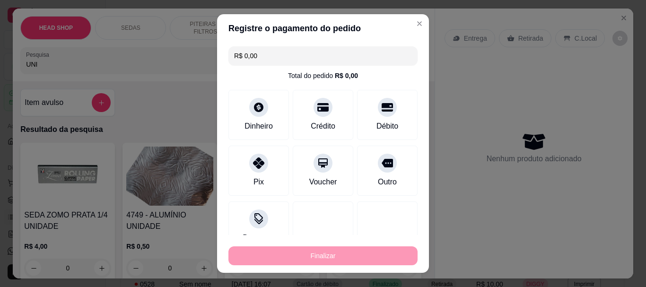
type input "-R$ 6,00"
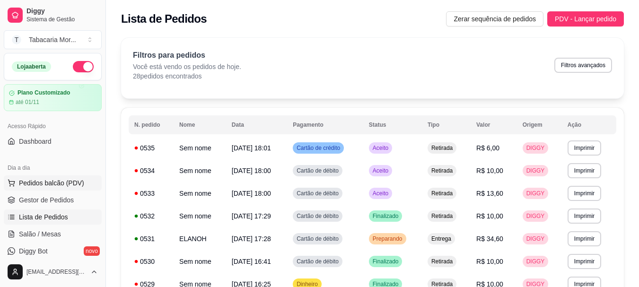
click at [65, 175] on button "Pedidos balcão (PDV)" at bounding box center [53, 182] width 98 height 15
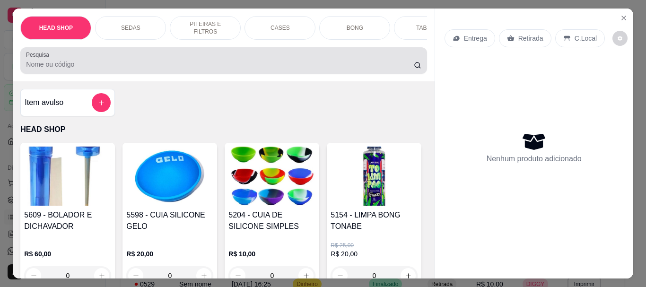
click at [46, 65] on input "Pesquisa" at bounding box center [220, 64] width 388 height 9
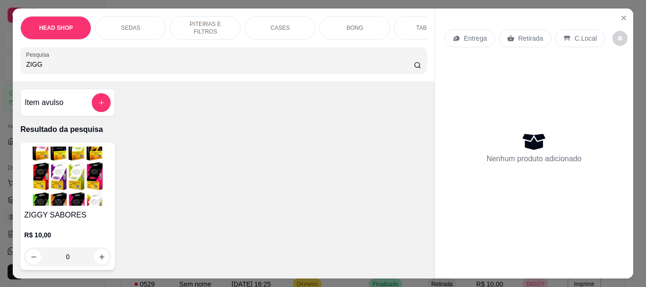
type input "ZIGG"
click at [28, 202] on img at bounding box center [67, 176] width 87 height 59
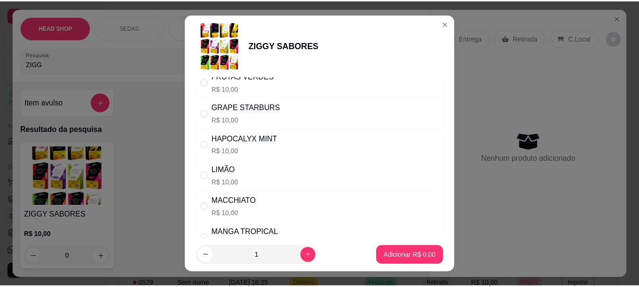
scroll to position [425, 0]
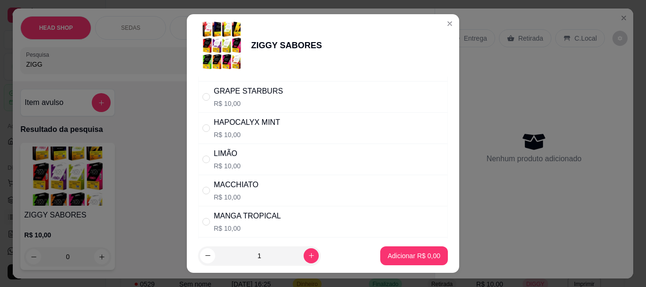
click at [210, 146] on div "LIMÃO R$ 10,00" at bounding box center [323, 159] width 250 height 31
radio input "true"
click at [432, 257] on button "Adicionar R$ 10,00" at bounding box center [411, 255] width 71 height 19
type input "1"
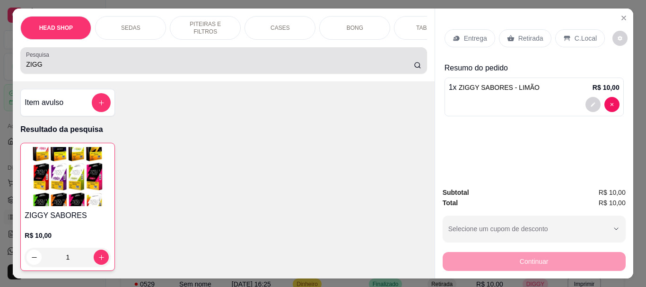
click at [50, 66] on input "ZIGG" at bounding box center [220, 64] width 388 height 9
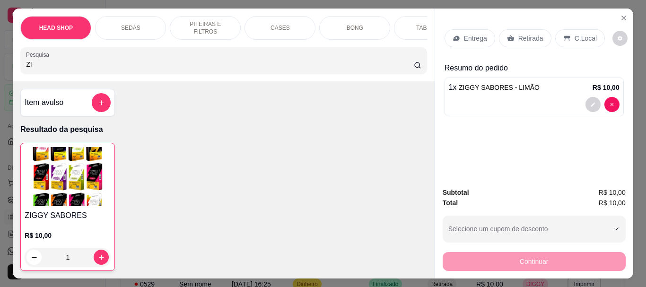
type input "Z"
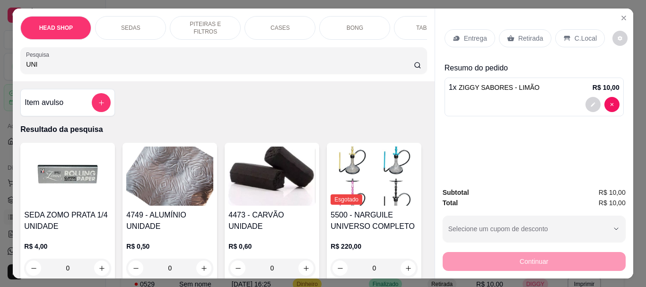
type input "UNI"
click at [230, 189] on img at bounding box center [271, 176] width 87 height 59
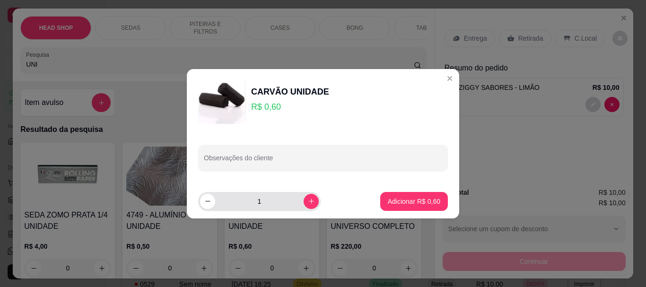
click at [278, 199] on input "1" at bounding box center [259, 201] width 88 height 19
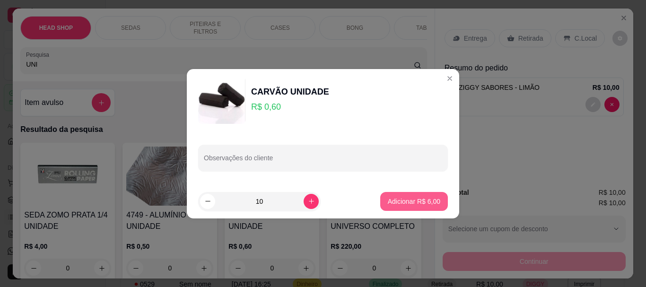
type input "10"
click at [400, 200] on p "Adicionar R$ 6,00" at bounding box center [413, 201] width 51 height 9
type input "10"
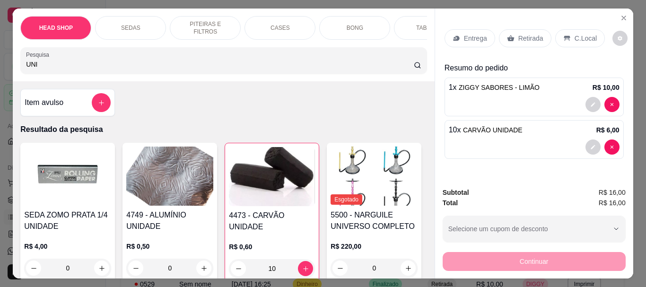
click at [524, 34] on p "Retirada" at bounding box center [530, 38] width 25 height 9
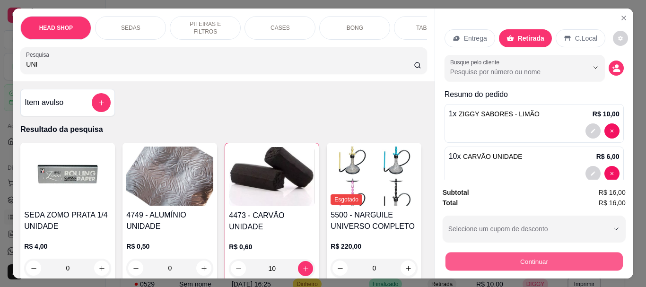
click at [527, 256] on button "Continuar" at bounding box center [533, 261] width 177 height 18
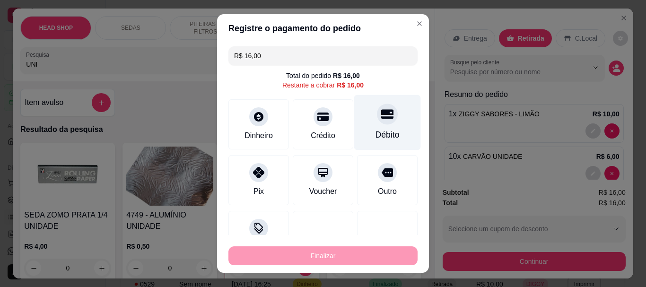
click at [376, 130] on div "Débito" at bounding box center [387, 135] width 24 height 12
type input "R$ 0,00"
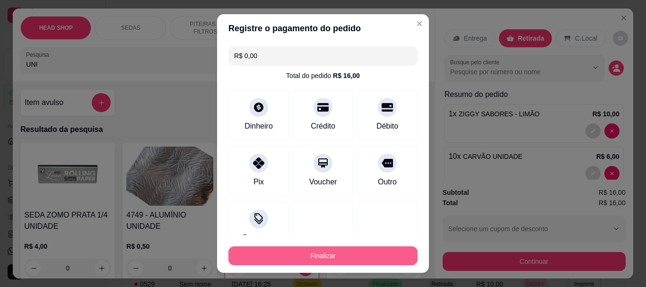
click at [384, 257] on button "Finalizar" at bounding box center [322, 255] width 189 height 19
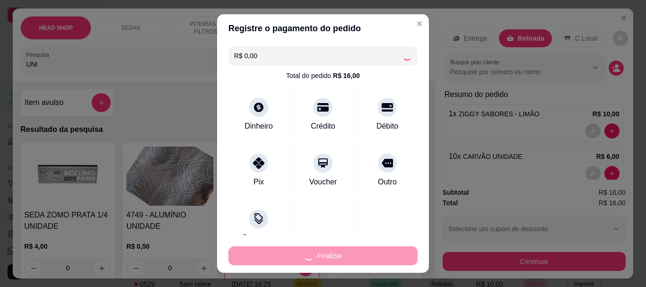
type input "0"
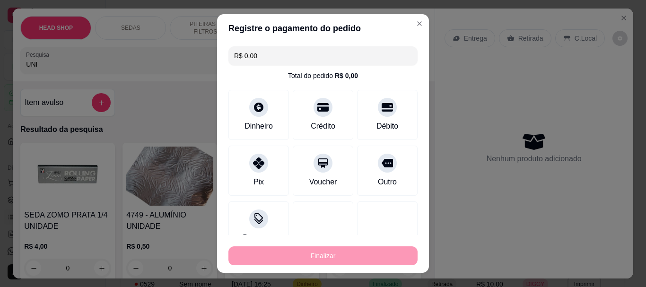
type input "-R$ 16,00"
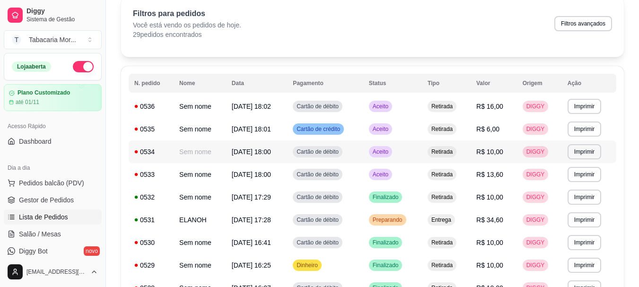
scroll to position [95, 0]
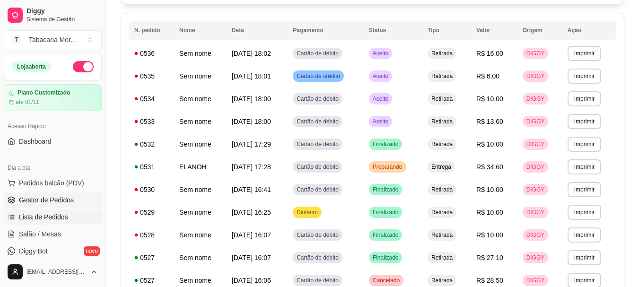
click at [61, 203] on span "Gestor de Pedidos" at bounding box center [46, 199] width 55 height 9
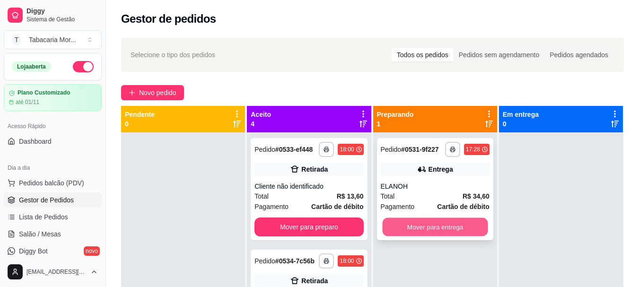
click at [435, 232] on button "Mover para entrega" at bounding box center [434, 227] width 105 height 18
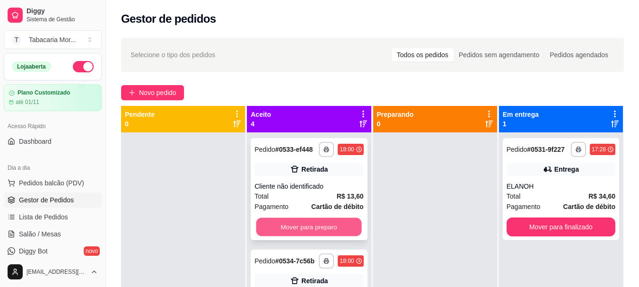
click at [310, 234] on button "Mover para preparo" at bounding box center [308, 227] width 105 height 18
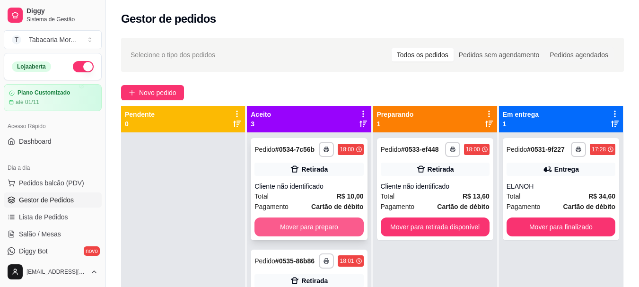
click at [311, 233] on button "Mover para preparo" at bounding box center [308, 226] width 109 height 19
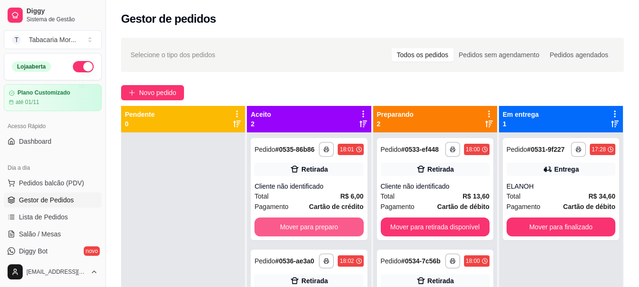
click at [311, 233] on button "Mover para preparo" at bounding box center [308, 226] width 109 height 19
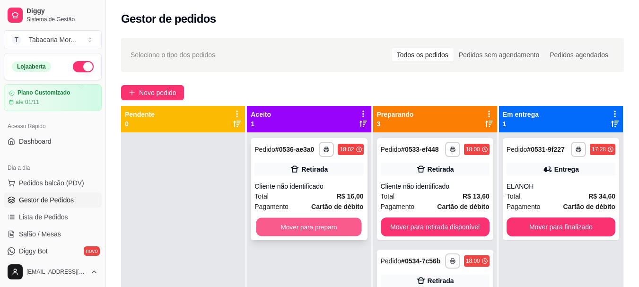
click at [310, 219] on button "Mover para preparo" at bounding box center [308, 227] width 105 height 18
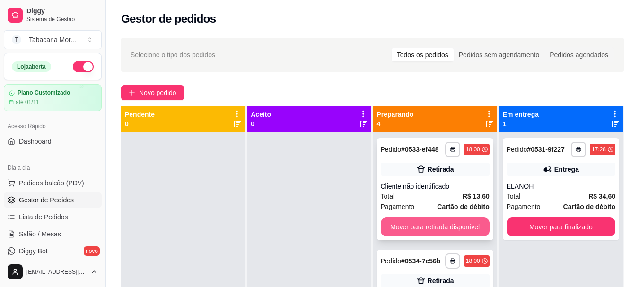
click at [406, 230] on button "Mover para retirada disponível" at bounding box center [434, 226] width 109 height 19
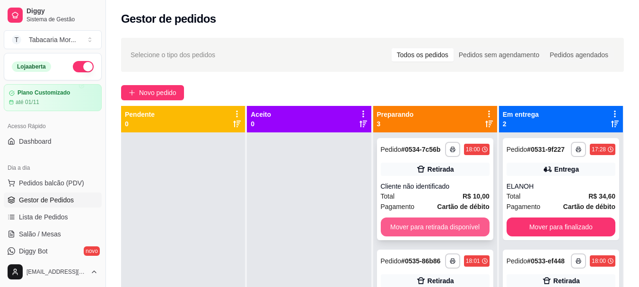
click at [449, 228] on button "Mover para retirada disponível" at bounding box center [434, 226] width 109 height 19
click at [449, 229] on button "Mover para retirada disponível" at bounding box center [434, 227] width 105 height 18
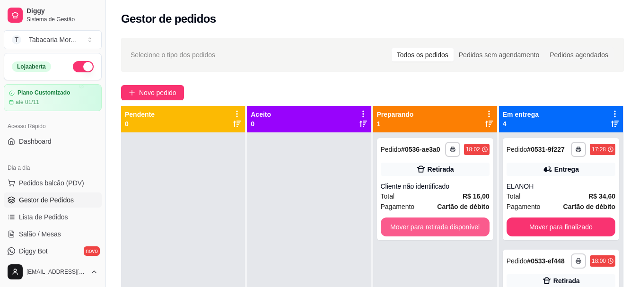
click at [449, 229] on button "Mover para retirada disponível" at bounding box center [434, 226] width 109 height 19
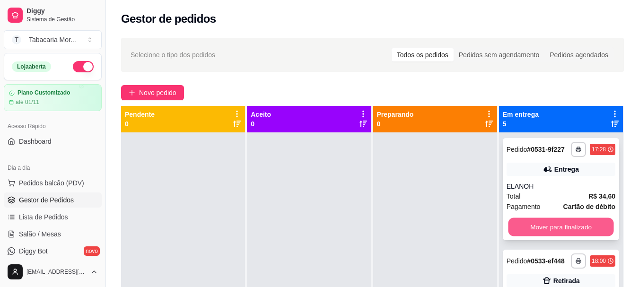
click at [531, 236] on button "Mover para finalizado" at bounding box center [560, 227] width 105 height 18
click at [531, 236] on button "Mover para finalizado" at bounding box center [560, 226] width 109 height 19
click at [528, 222] on button "Mover para finalizado" at bounding box center [560, 226] width 109 height 19
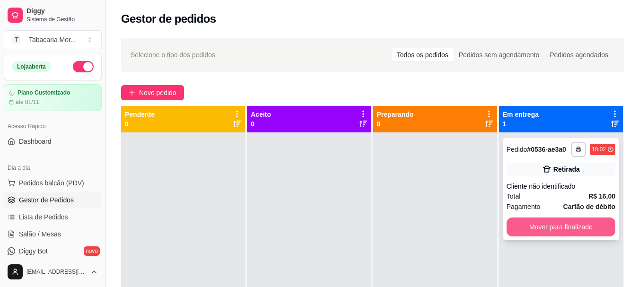
click at [528, 223] on button "Mover para finalizado" at bounding box center [560, 226] width 109 height 19
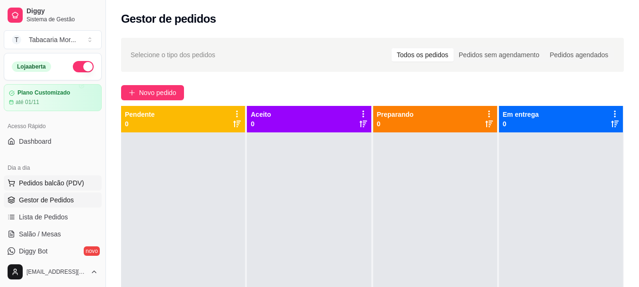
click at [68, 184] on span "Pedidos balcão (PDV)" at bounding box center [51, 182] width 65 height 9
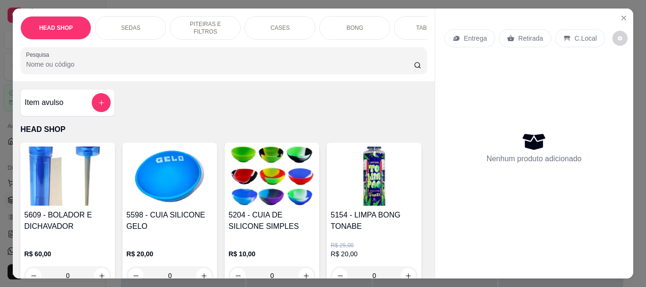
click at [67, 67] on input "Pesquisa" at bounding box center [220, 64] width 388 height 9
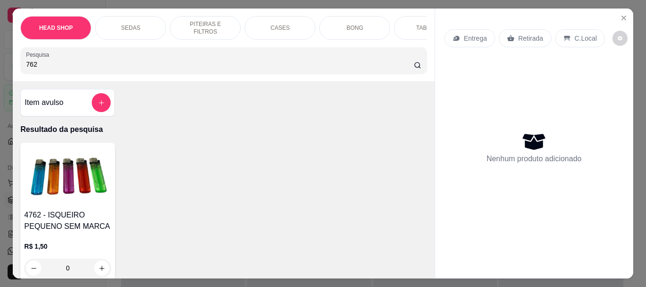
type input "762"
click at [72, 200] on img at bounding box center [67, 176] width 87 height 59
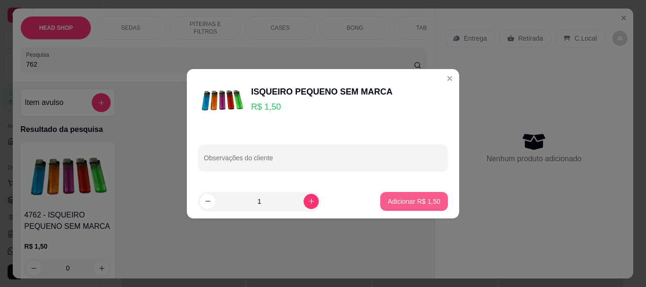
click at [427, 202] on p "Adicionar R$ 1,50" at bounding box center [414, 201] width 52 height 9
type input "1"
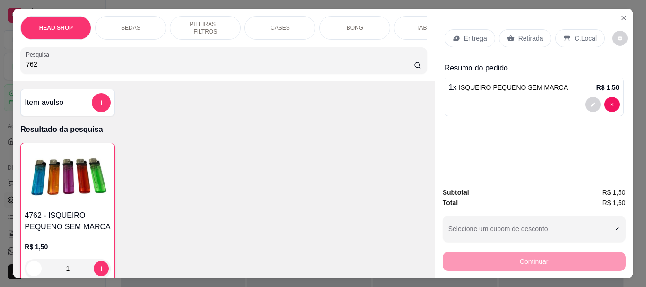
click at [524, 34] on p "Retirada" at bounding box center [530, 38] width 25 height 9
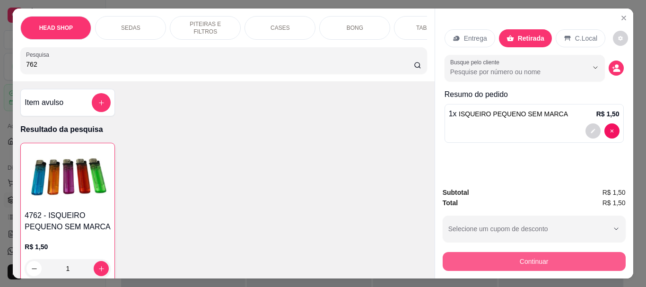
click at [541, 252] on button "Continuar" at bounding box center [533, 261] width 183 height 19
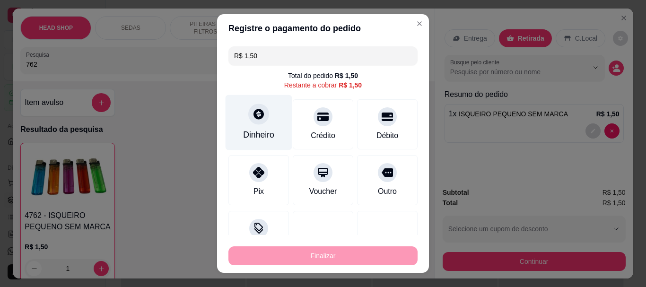
click at [252, 130] on div "Dinheiro" at bounding box center [258, 135] width 31 height 12
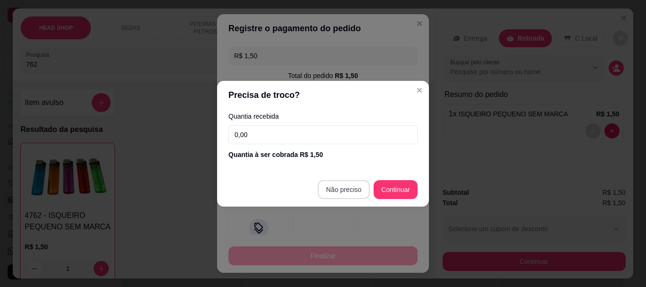
type input "R$ 0,00"
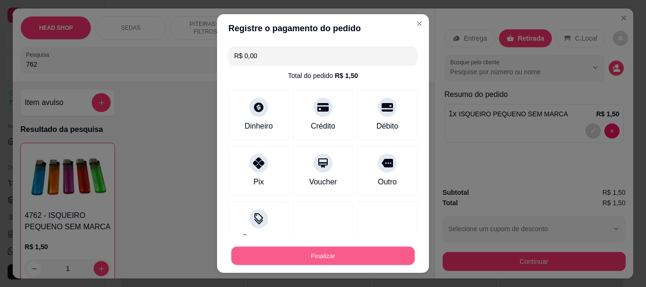
click at [375, 254] on button "Finalizar" at bounding box center [322, 255] width 183 height 18
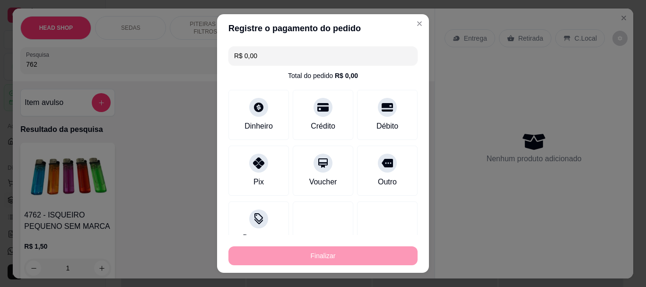
type input "0"
type input "-R$ 1,50"
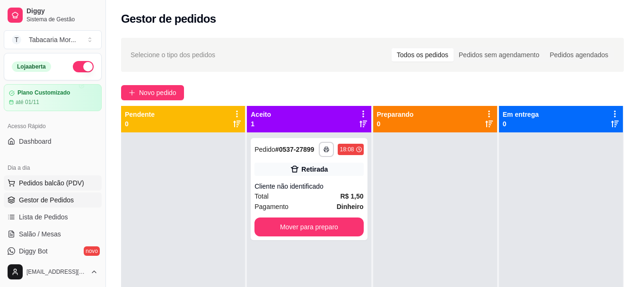
click at [42, 181] on span "Pedidos balcão (PDV)" at bounding box center [51, 182] width 65 height 9
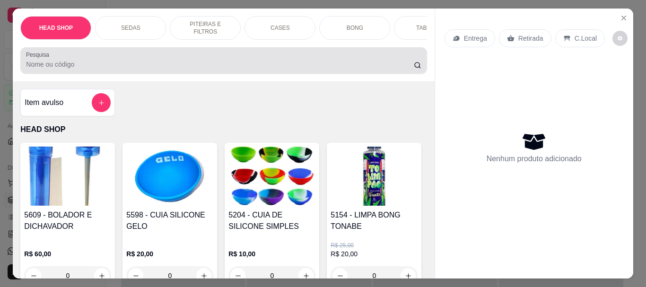
click at [81, 70] on div at bounding box center [223, 60] width 395 height 19
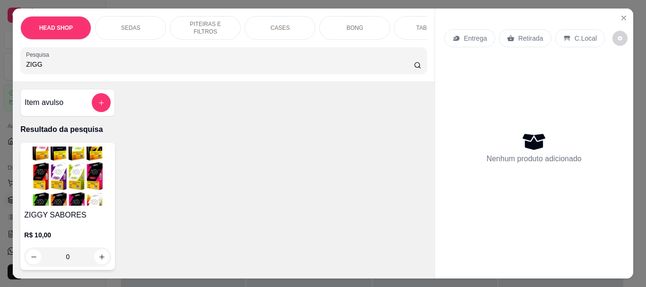
type input "ZIGG"
click at [96, 171] on img at bounding box center [67, 176] width 87 height 59
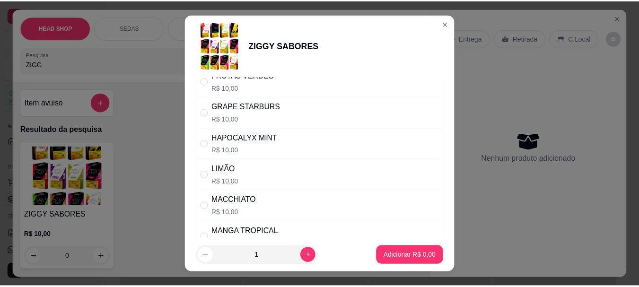
scroll to position [425, 0]
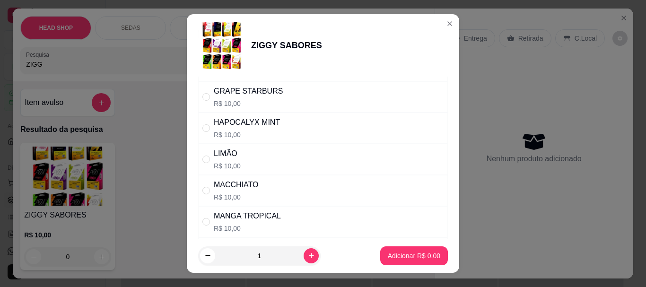
click at [240, 121] on div "HAPOCALYX MINT" at bounding box center [247, 122] width 66 height 11
radio input "true"
click at [416, 259] on p "Adicionar R$ 10,00" at bounding box center [412, 255] width 56 height 9
type input "1"
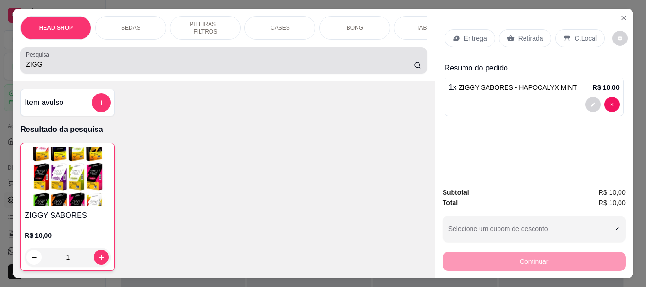
click at [45, 64] on input "ZIGG" at bounding box center [220, 64] width 388 height 9
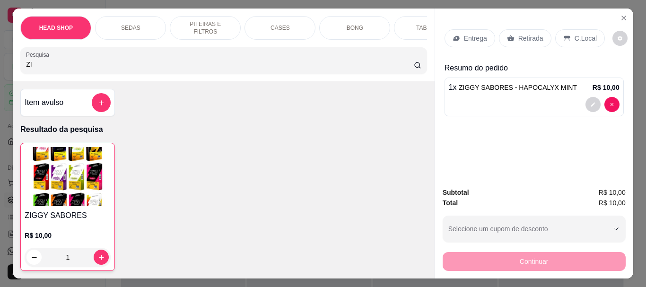
type input "Z"
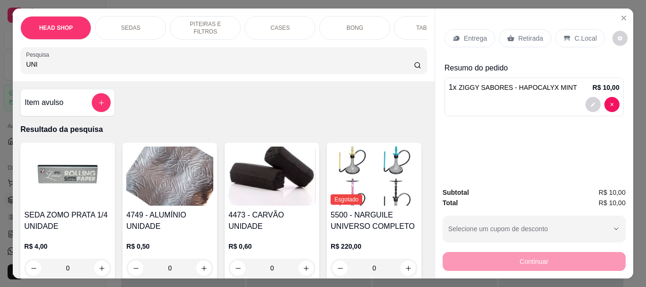
type input "UNI"
click at [265, 180] on img at bounding box center [271, 176] width 87 height 59
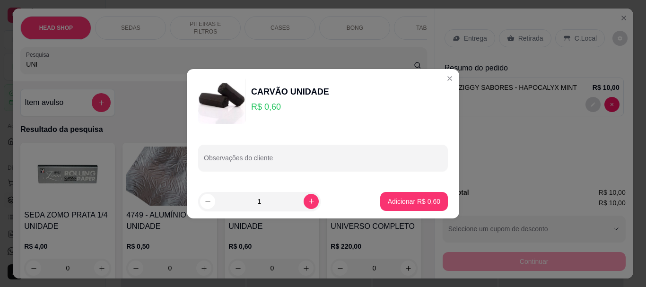
click at [280, 206] on input "1" at bounding box center [259, 201] width 88 height 19
type input "10"
click at [407, 200] on p "Adicionar R$ 6,00" at bounding box center [414, 201] width 52 height 9
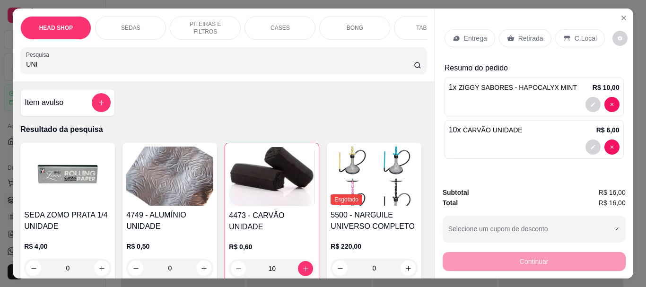
type input "10"
click at [169, 192] on img at bounding box center [169, 176] width 87 height 59
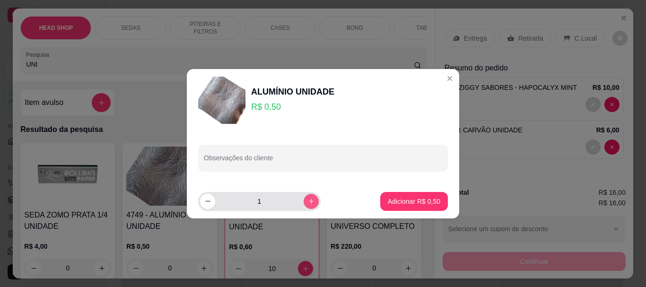
click at [308, 201] on icon "increase-product-quantity" at bounding box center [311, 201] width 7 height 7
click at [308, 202] on icon "increase-product-quantity" at bounding box center [311, 201] width 7 height 7
click at [206, 200] on icon "decrease-product-quantity" at bounding box center [207, 201] width 7 height 7
type input "2"
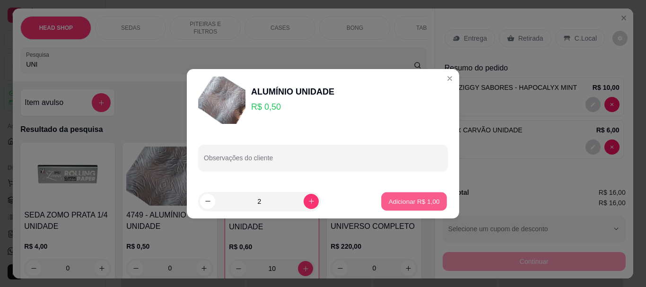
click at [410, 205] on p "Adicionar R$ 1,00" at bounding box center [413, 201] width 51 height 9
type input "2"
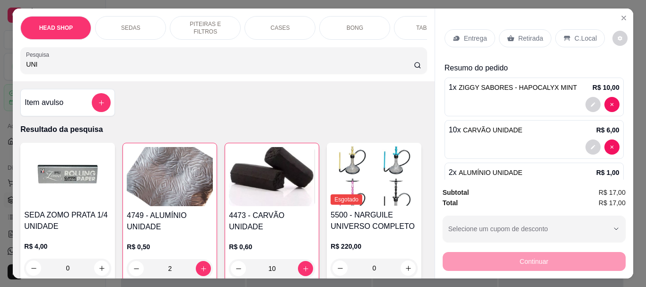
click at [522, 34] on p "Retirada" at bounding box center [530, 38] width 25 height 9
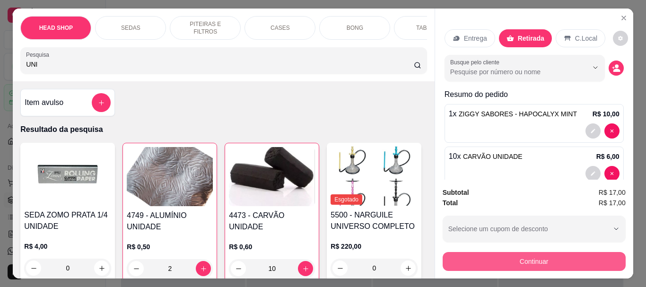
click at [509, 259] on button "Continuar" at bounding box center [533, 261] width 183 height 19
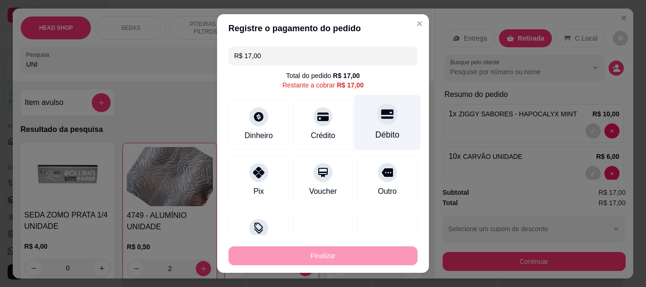
click at [377, 121] on div at bounding box center [387, 114] width 21 height 21
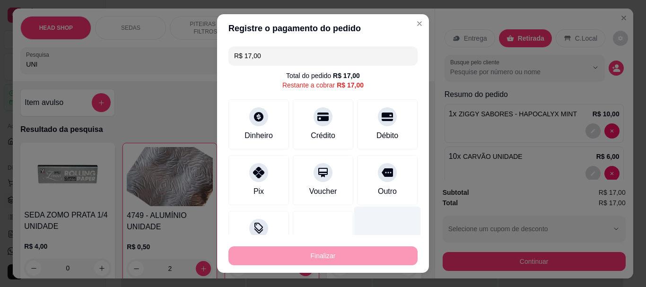
type input "R$ 0,00"
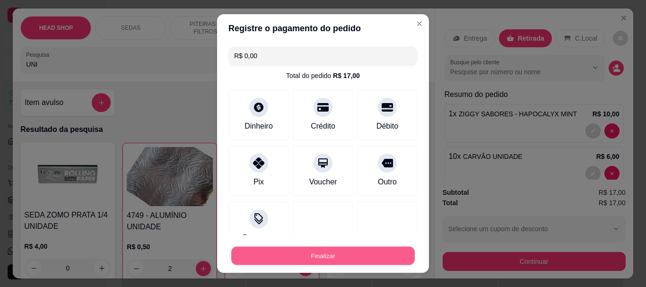
click at [365, 253] on button "Finalizar" at bounding box center [322, 255] width 183 height 18
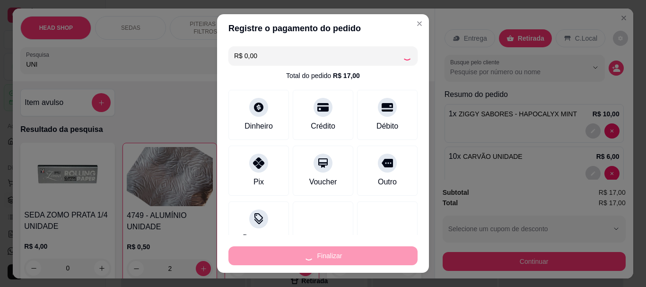
type input "0"
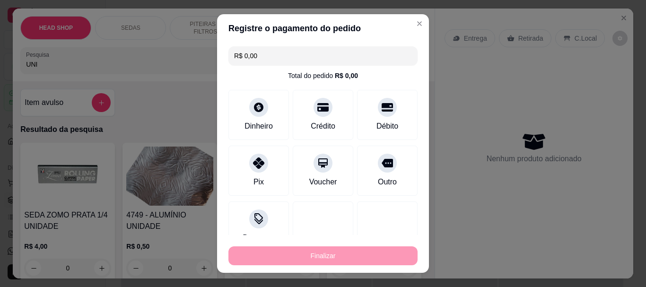
type input "-R$ 17,00"
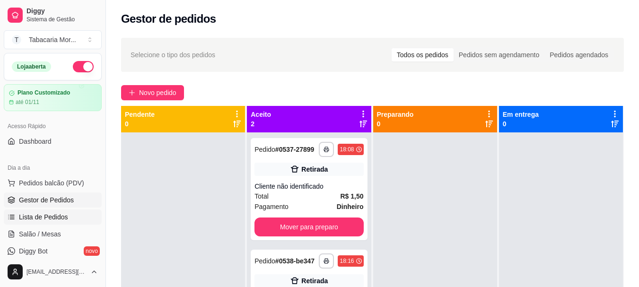
click at [39, 218] on span "Lista de Pedidos" at bounding box center [43, 216] width 49 height 9
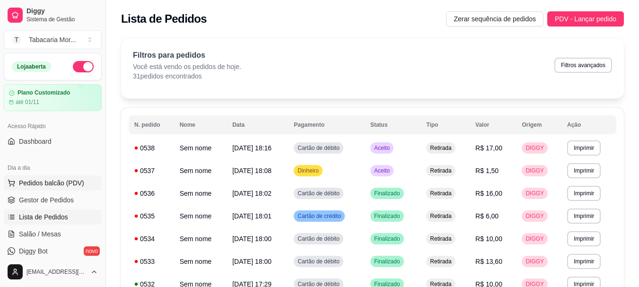
click at [34, 181] on span "Pedidos balcão (PDV)" at bounding box center [51, 182] width 65 height 9
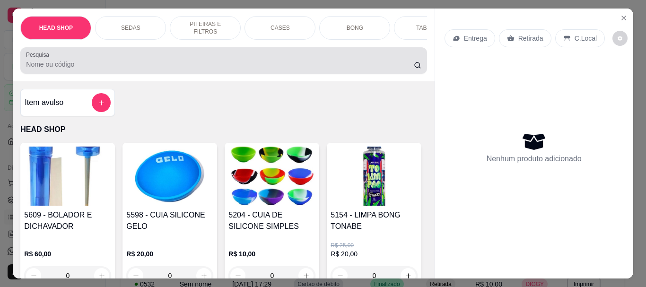
click at [97, 64] on input "Pesquisa" at bounding box center [220, 64] width 388 height 9
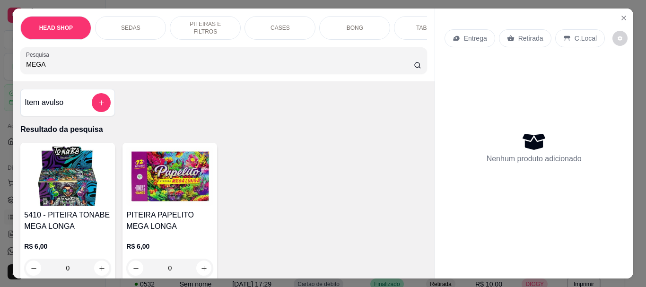
type input "MEGA"
click at [186, 173] on img at bounding box center [169, 176] width 87 height 59
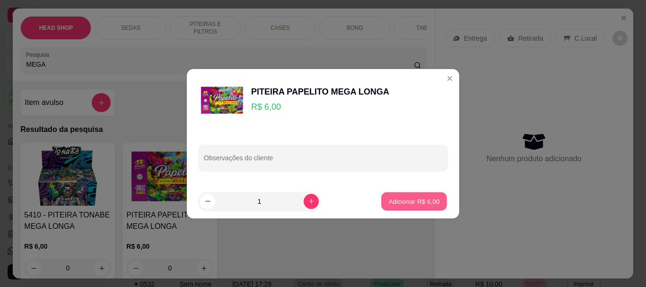
click at [394, 193] on button "Adicionar R$ 6,00" at bounding box center [414, 201] width 66 height 18
type input "1"
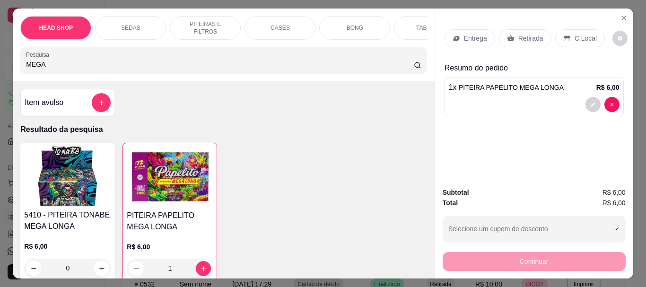
click at [96, 69] on input "MEGA" at bounding box center [220, 64] width 388 height 9
type input "M"
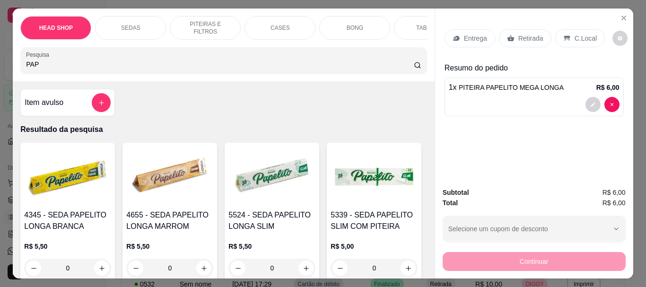
type input "PAP"
click at [268, 194] on img at bounding box center [271, 176] width 87 height 59
click at [409, 194] on button "Adicionar R$ 5,50" at bounding box center [414, 201] width 68 height 19
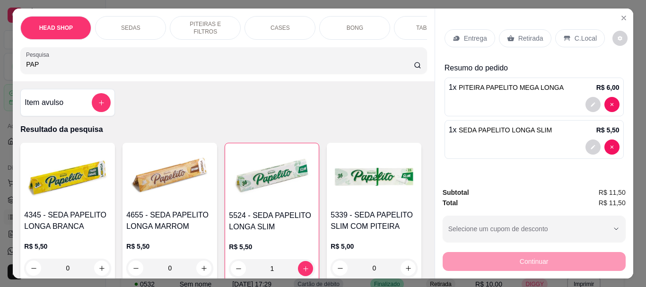
type input "1"
drag, startPoint x: 527, startPoint y: 35, endPoint x: 510, endPoint y: 233, distance: 197.7
click at [526, 35] on p "Retirada" at bounding box center [530, 38] width 25 height 9
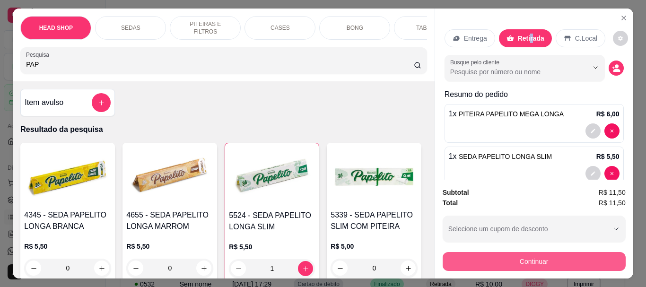
click at [505, 252] on button "Continuar" at bounding box center [533, 261] width 183 height 19
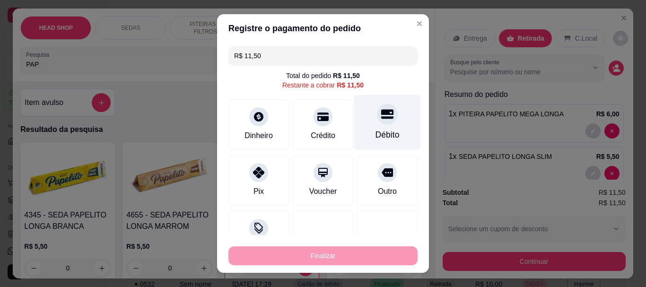
click at [381, 120] on icon at bounding box center [387, 114] width 12 height 12
type input "R$ 0,00"
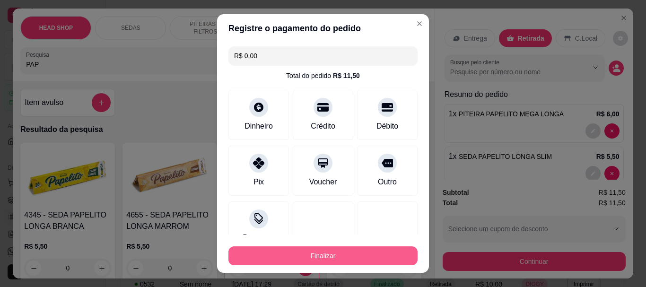
click at [376, 262] on button "Finalizar" at bounding box center [322, 255] width 189 height 19
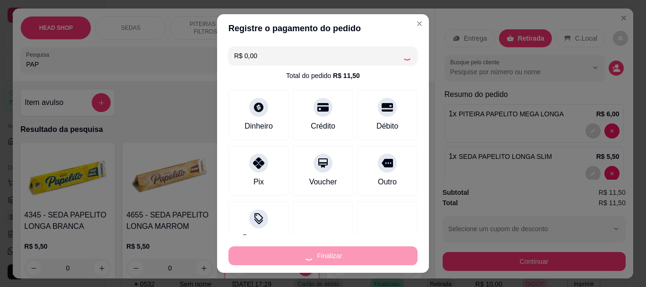
type input "0"
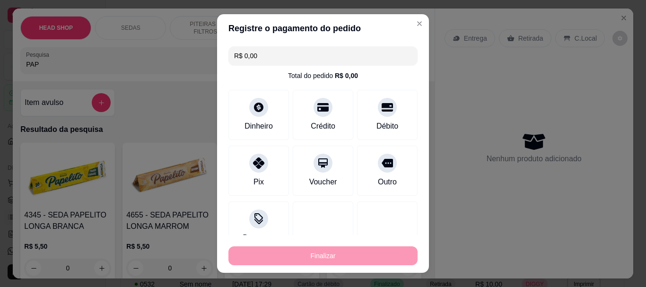
type input "-R$ 11,50"
